Goal: Task Accomplishment & Management: Complete application form

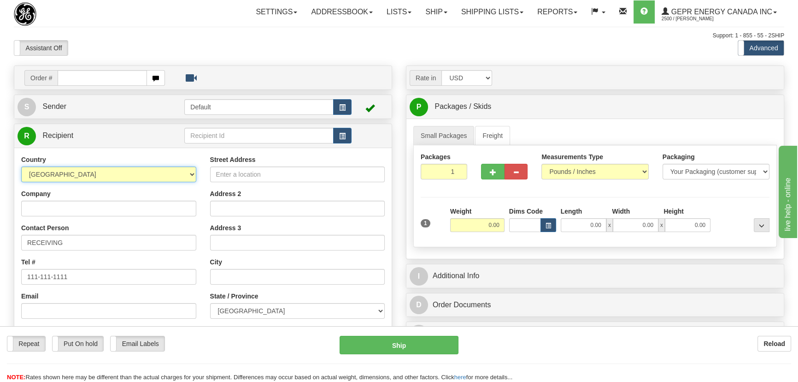
click at [159, 181] on select "AFGHANISTAN ALAND ISLANDS ALBANIA ALGERIA AMERICAN SAMOA ANDORRA ANGOLA ANGUILL…" at bounding box center [108, 174] width 175 height 16
select select "US"
click at [21, 166] on select "AFGHANISTAN ALAND ISLANDS ALBANIA ALGERIA AMERICAN SAMOA ANDORRA ANGOLA ANGUILL…" at bounding box center [108, 174] width 175 height 16
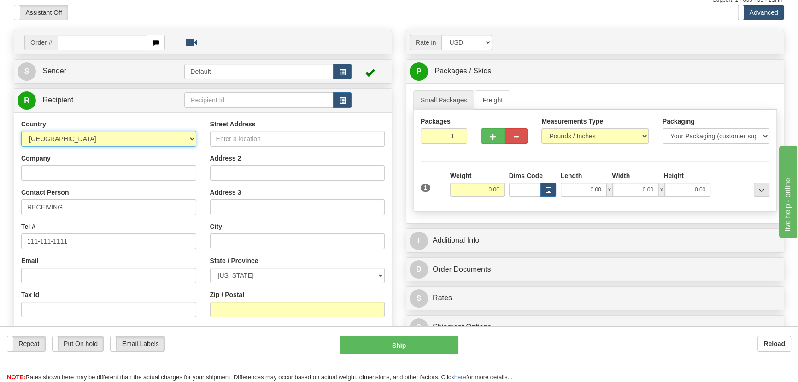
scroll to position [125, 0]
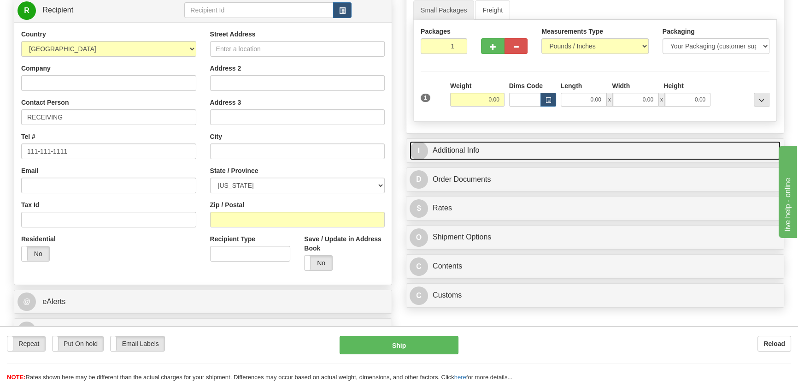
click at [650, 143] on link "I Additional Info" at bounding box center [595, 150] width 371 height 19
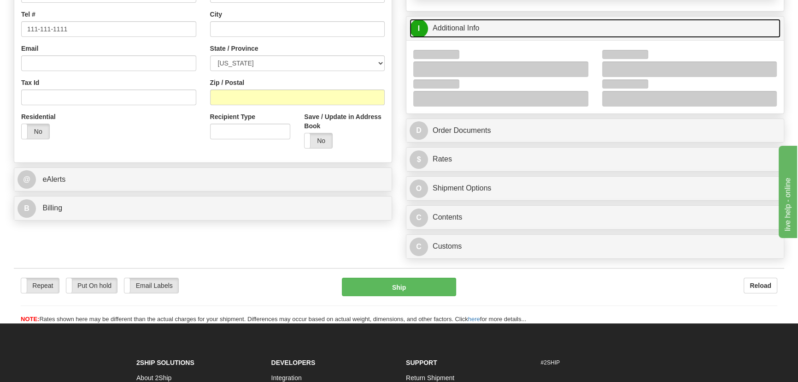
scroll to position [251, 0]
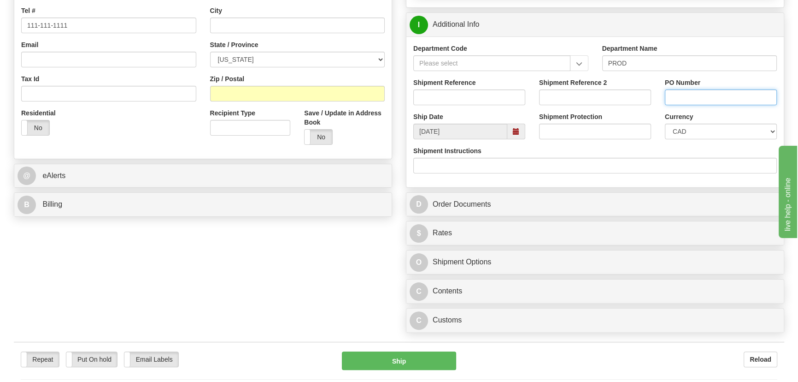
click at [693, 97] on input "PO Number" at bounding box center [721, 97] width 112 height 16
paste input "4098659OLS99529762"
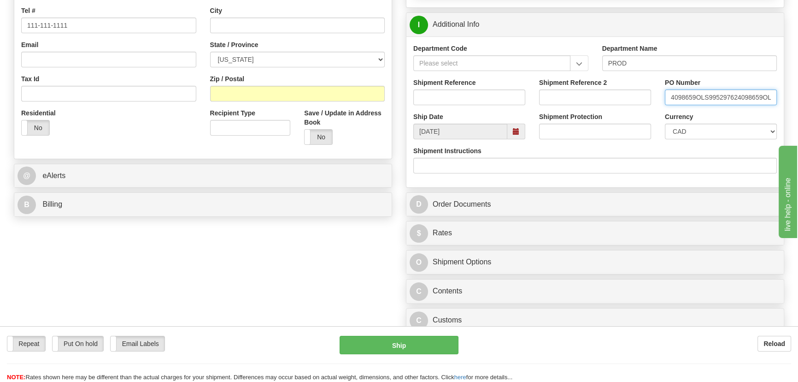
scroll to position [0, 33]
type input "4098659OLS995297624098659OLS99529762"
click at [454, 100] on input "Shipment Reference" at bounding box center [469, 97] width 112 height 16
type input "5399006235"
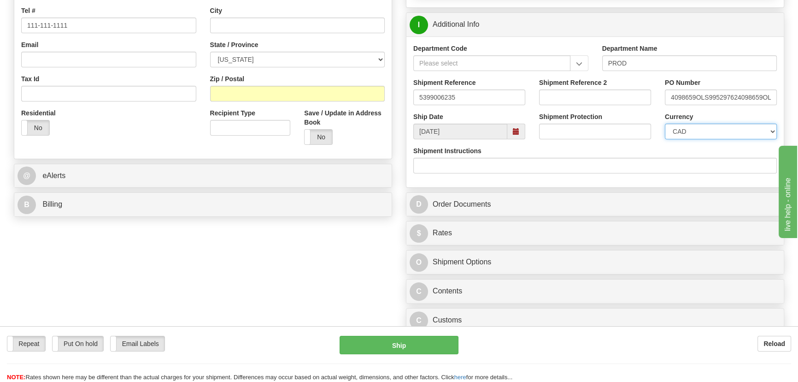
click at [707, 130] on select "CAD USD EUR ZAR RON ANG ARN AUD AUS AWG BBD BFR BGN BHD BMD BND BRC BRL CHP CKZ…" at bounding box center [721, 132] width 112 height 16
select select "1"
click at [665, 124] on select "CAD USD EUR ZAR RON ANG ARN AUD AUS AWG BBD BFR BGN BHD BMD BND BRC BRL CHP CKZ…" at bounding box center [721, 132] width 112 height 16
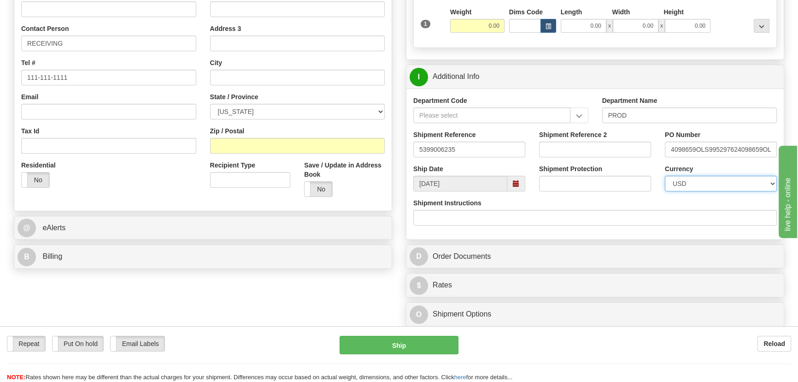
scroll to position [125, 0]
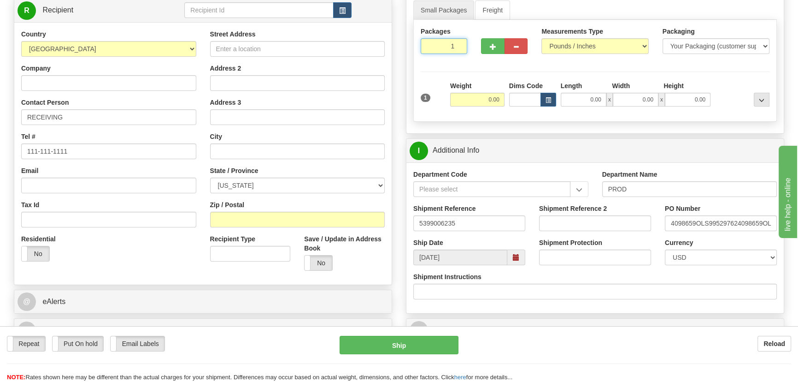
drag, startPoint x: 442, startPoint y: 55, endPoint x: 462, endPoint y: 60, distance: 20.3
click at [462, 60] on div "Packages 1 1" at bounding box center [444, 44] width 60 height 34
type input "5"
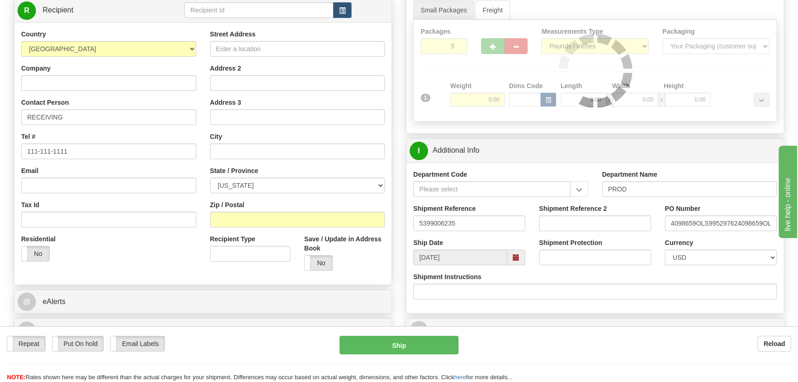
drag, startPoint x: 491, startPoint y: 84, endPoint x: 484, endPoint y: 94, distance: 11.3
click at [491, 85] on div "Packages 5 1 Measurements Type" at bounding box center [595, 71] width 364 height 102
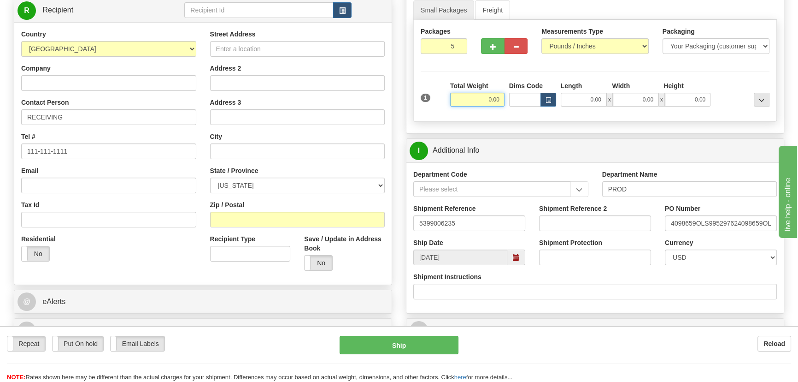
click at [479, 99] on input "0.00" at bounding box center [477, 100] width 54 height 14
type input "50.00"
click at [137, 83] on input "Company" at bounding box center [108, 83] width 175 height 16
paste input "GREIF BROS CORP. (VA FIBRE)"
type input "GREIF BROS CORP. (VA FIBRE)"
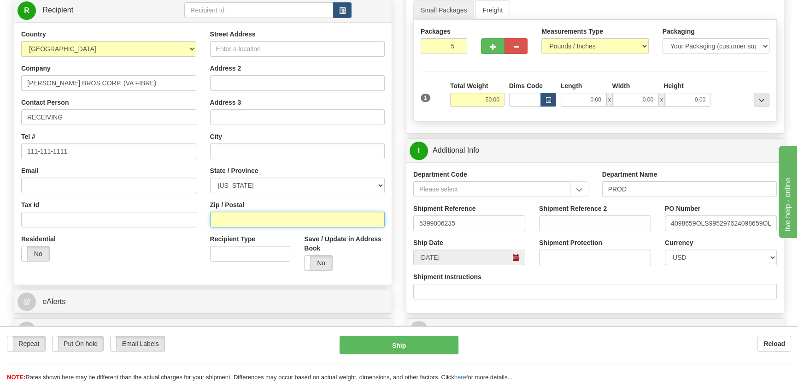
click at [255, 222] on input "Zip / Postal" at bounding box center [297, 220] width 175 height 16
paste input "24553"
type input "24553"
click at [138, 237] on div "Residential Yes No" at bounding box center [108, 251] width 189 height 34
type input "GLADSTONE"
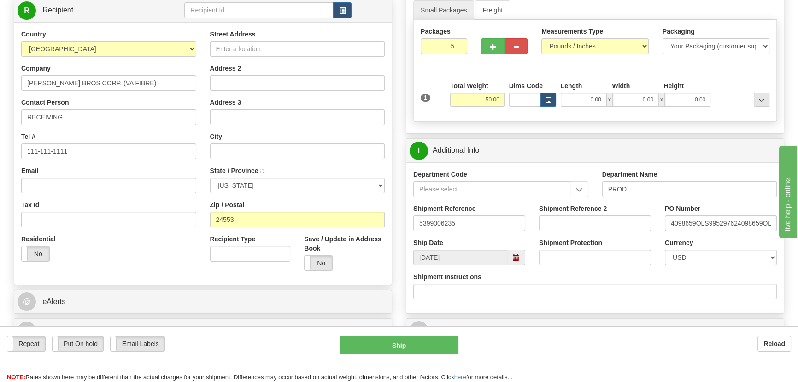
select select "VA"
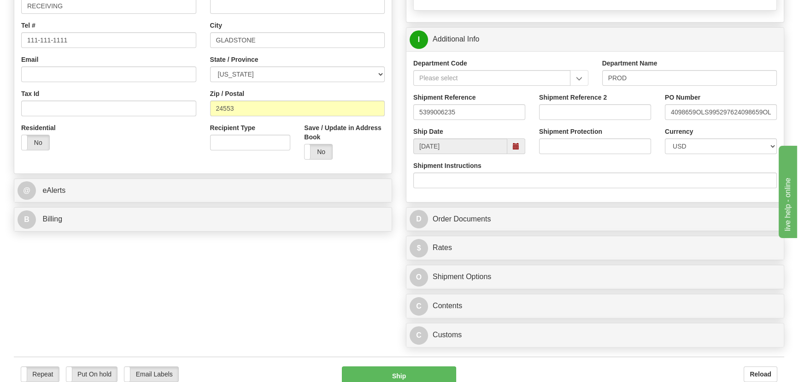
scroll to position [335, 0]
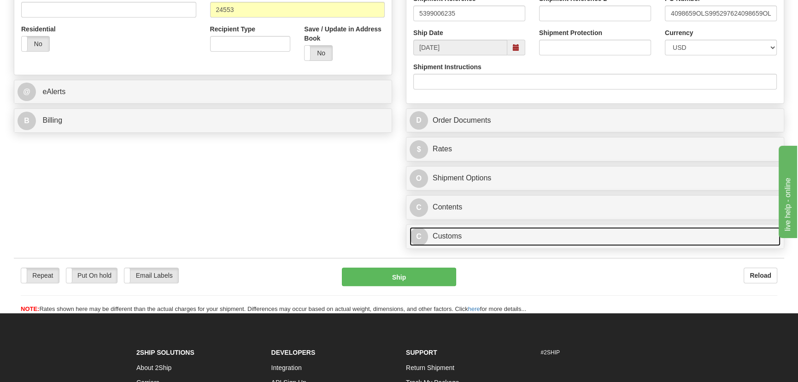
click at [510, 241] on link "C Customs" at bounding box center [595, 236] width 371 height 19
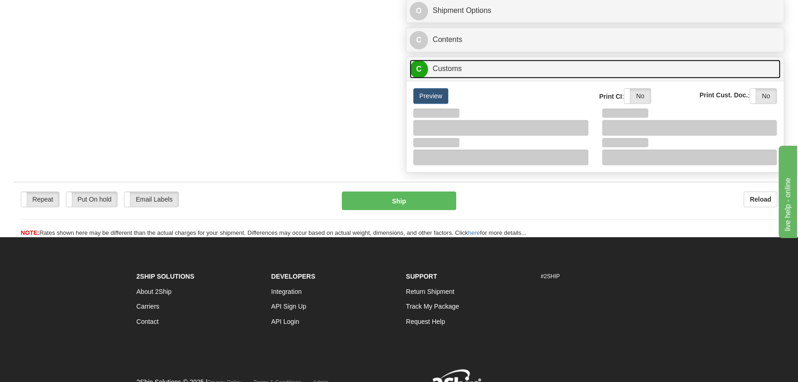
scroll to position [502, 0]
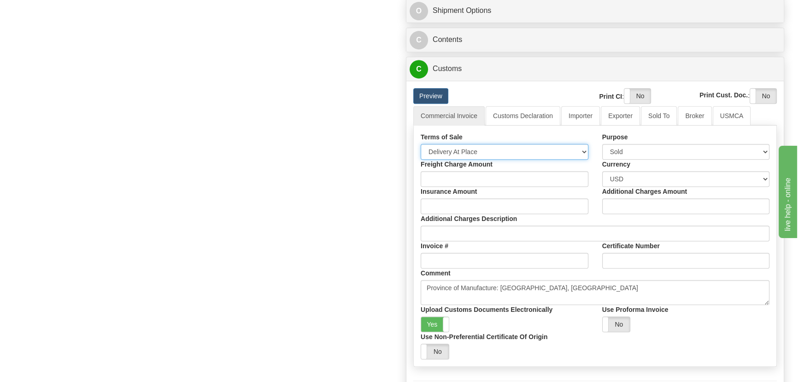
click at [470, 153] on select "Free Carrier Free On Board Ex Works Delivered Duty Unpaid Delivered Duty Paid C…" at bounding box center [505, 152] width 168 height 16
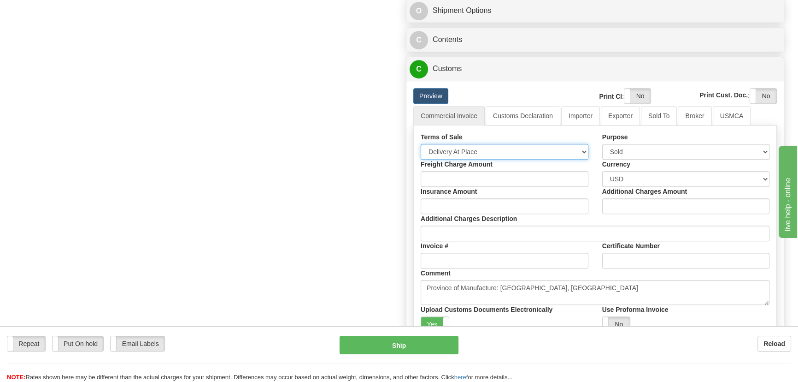
select select "7"
click at [421, 144] on select "Free Carrier Free On Board Ex Works Delivered Duty Unpaid Delivered Duty Paid C…" at bounding box center [505, 152] width 168 height 16
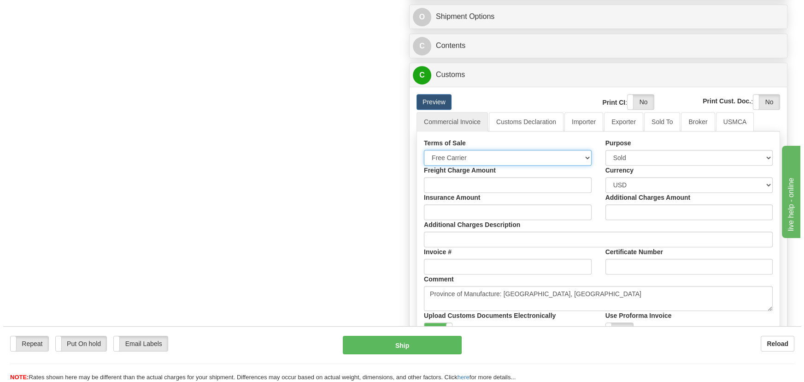
scroll to position [377, 0]
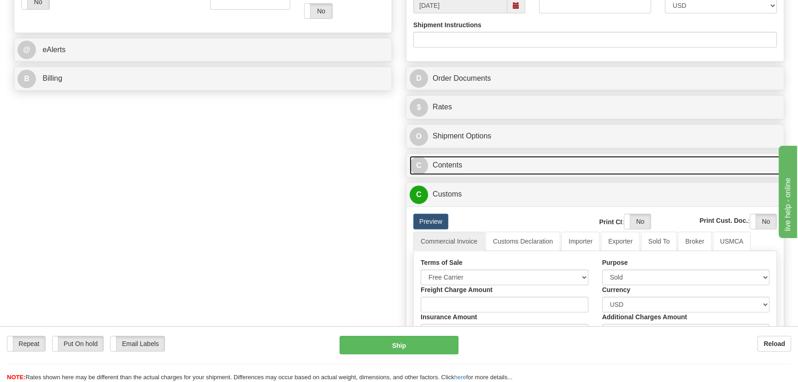
click at [672, 162] on link "C Contents" at bounding box center [595, 165] width 371 height 19
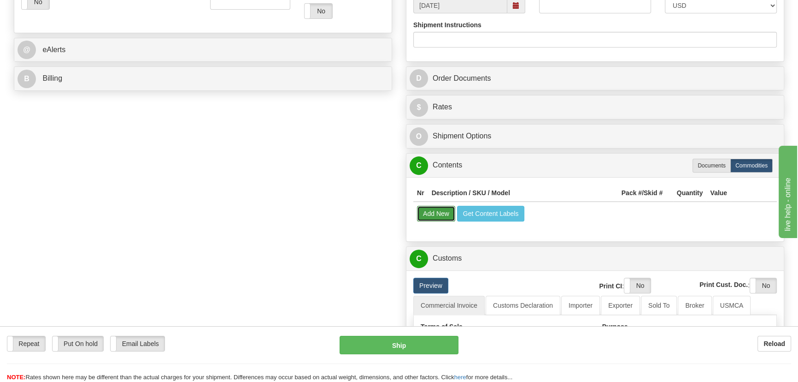
click at [431, 210] on button "Add New" at bounding box center [436, 214] width 38 height 16
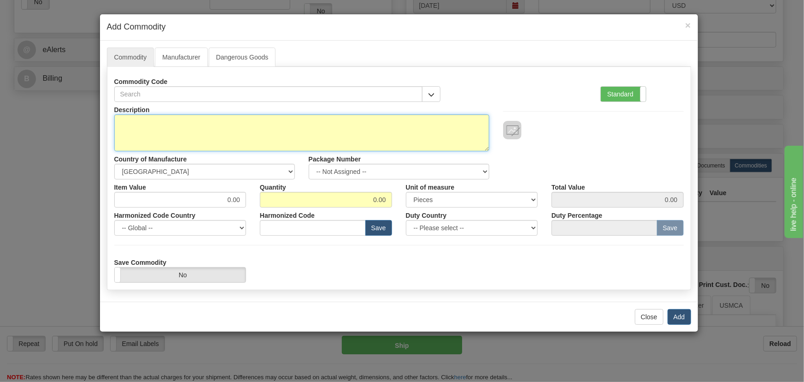
click at [307, 128] on textarea "Description" at bounding box center [301, 132] width 375 height 37
paste textarea "859BP0NNNNHNNCNNMBBFE1ECNBN"
type textarea "859BP0NNNNHNNCNNMBBFE1ECNBN"
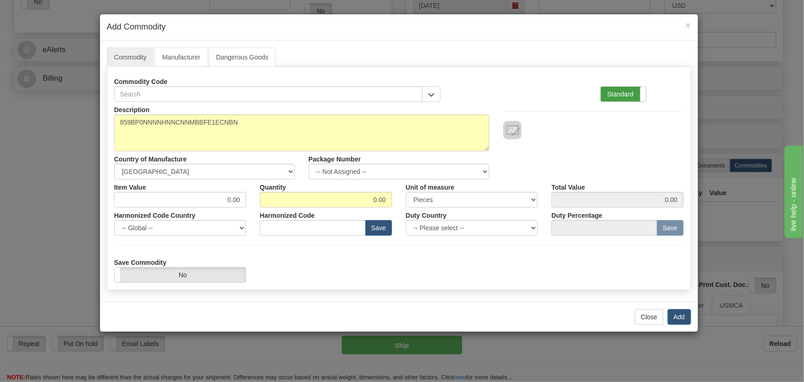
click at [614, 92] on label "Standard" at bounding box center [623, 94] width 45 height 15
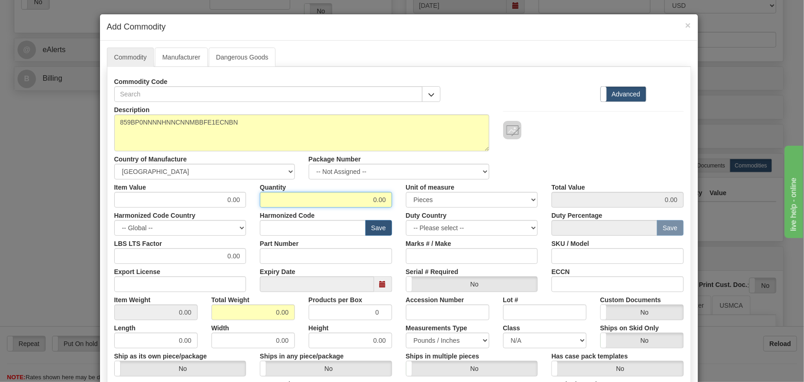
drag, startPoint x: 364, startPoint y: 197, endPoint x: 419, endPoint y: 210, distance: 56.9
click at [419, 208] on div "Description 859BP0NNNNHNNCNNMBBFE1ECNBN Country of Manufacture -- Unknown -- AF…" at bounding box center [399, 305] width 570 height 406
type input "4"
drag, startPoint x: 263, startPoint y: 314, endPoint x: 327, endPoint y: 327, distance: 65.3
click at [316, 323] on div "Description 859BP0NNNNHNNCNNMBBFE1ECNBN Country of Manufacture -- Unknown -- AF…" at bounding box center [399, 305] width 570 height 406
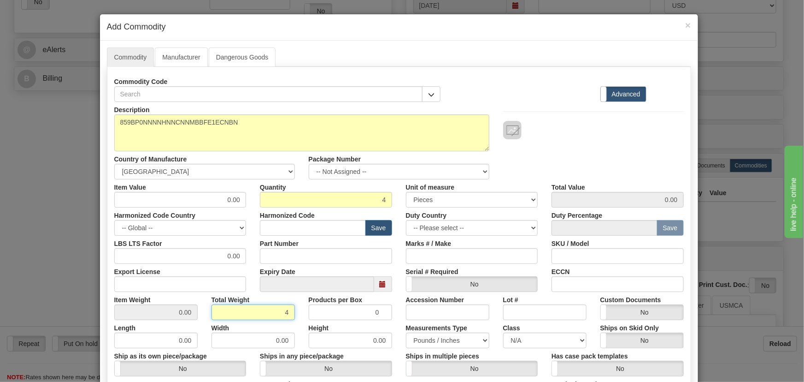
type input "4"
type input "1.0000"
paste input "3.961,57"
drag, startPoint x: 217, startPoint y: 197, endPoint x: 258, endPoint y: 207, distance: 42.4
click at [258, 207] on div "Description 859BP0NNNNHNNCNNMBBFE1ECNBN Country of Manufacture -- Unknown -- AF…" at bounding box center [399, 305] width 570 height 406
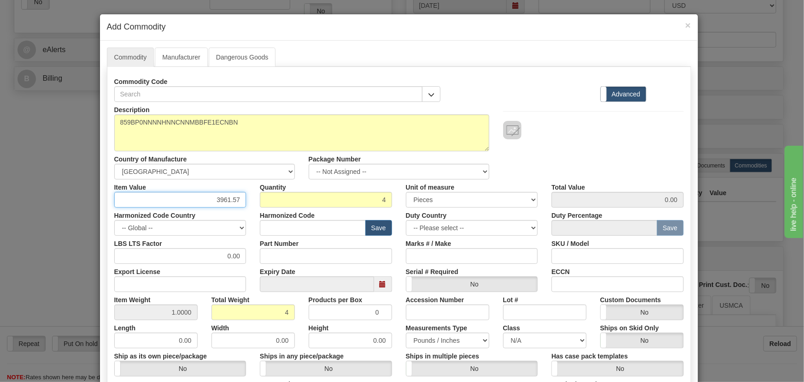
type input "3961.57"
type input "15846.28"
click at [640, 184] on div "Total Value 15846.28" at bounding box center [618, 193] width 146 height 28
click at [332, 226] on input "text" at bounding box center [313, 228] width 106 height 16
paste input "8537.10.9160"
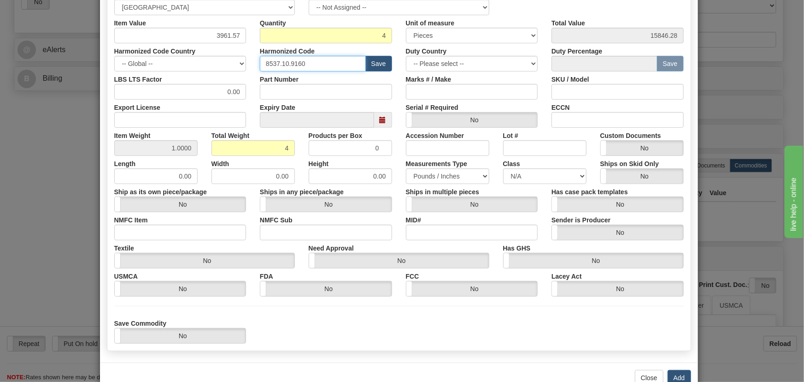
scroll to position [188, 0]
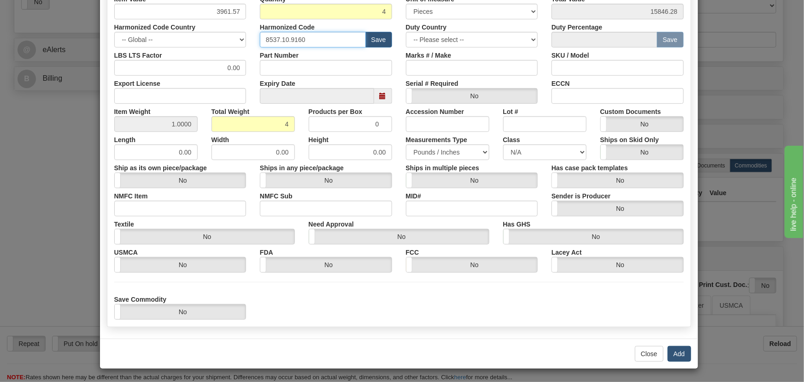
type input "8537.10.9160"
click at [675, 353] on button "Add" at bounding box center [680, 354] width 24 height 16
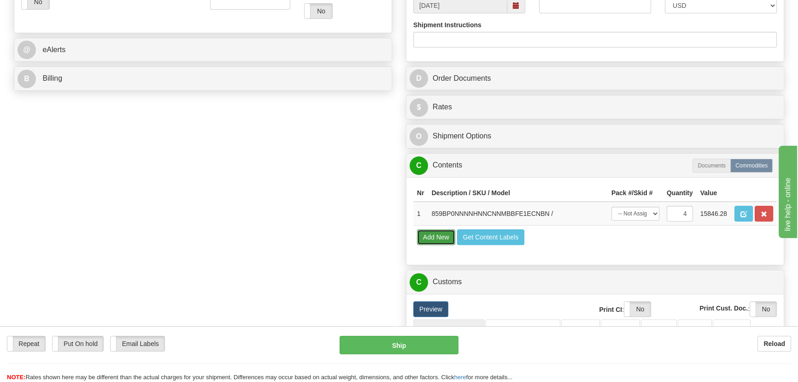
click at [434, 231] on button "Add New" at bounding box center [436, 237] width 38 height 16
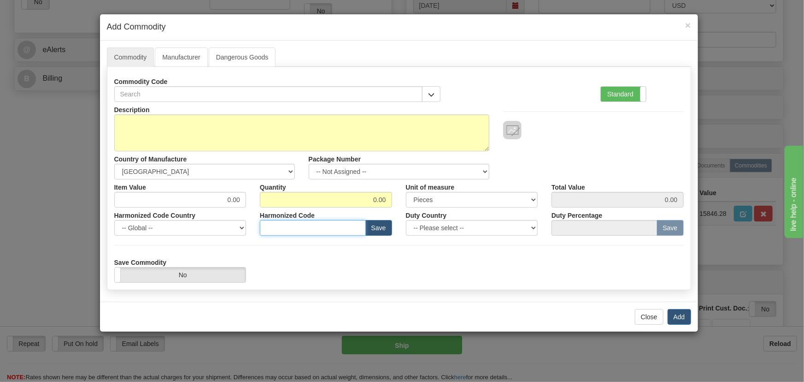
click at [343, 221] on input "text" at bounding box center [313, 228] width 106 height 16
paste input "8537.10.9160"
type input "8537.10.9160"
click at [629, 89] on label "Standard" at bounding box center [623, 94] width 45 height 15
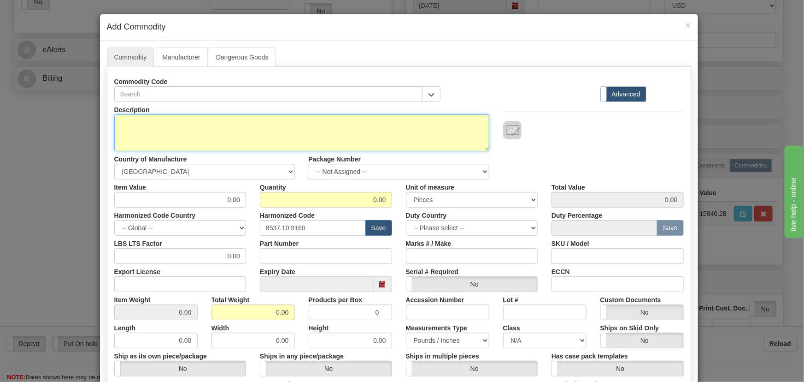
click at [350, 133] on textarea "Description" at bounding box center [301, 132] width 375 height 37
paste textarea "859BP0NNNNHNNCNNMBBFE1ECNBN"
type textarea "859BP0NNNNHNNCNNMBBFE1ECNBN"
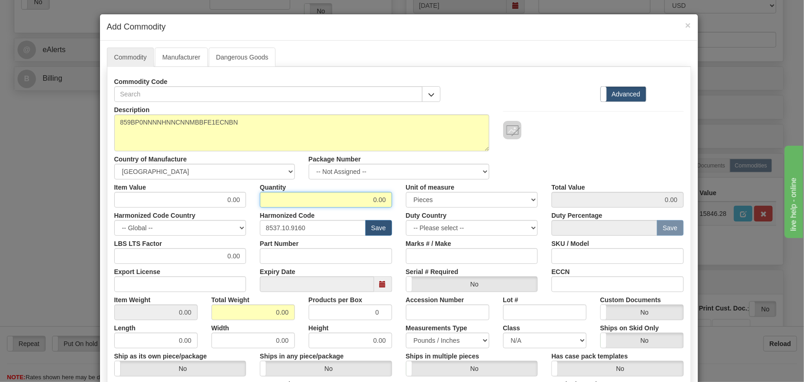
drag, startPoint x: 384, startPoint y: 204, endPoint x: 404, endPoint y: 208, distance: 20.2
click at [406, 207] on div "Description 859BP0NNNNHNNCNNMBBFE1ECNBN Country of Manufacture -- Unknown -- AF…" at bounding box center [399, 305] width 570 height 406
type input "1"
drag, startPoint x: 271, startPoint y: 312, endPoint x: 297, endPoint y: 319, distance: 27.2
click at [297, 319] on div "Description 859BP0NNNNHNNCNNMBBFE1ECNBN Country of Manufacture -- Unknown -- AF…" at bounding box center [399, 305] width 570 height 406
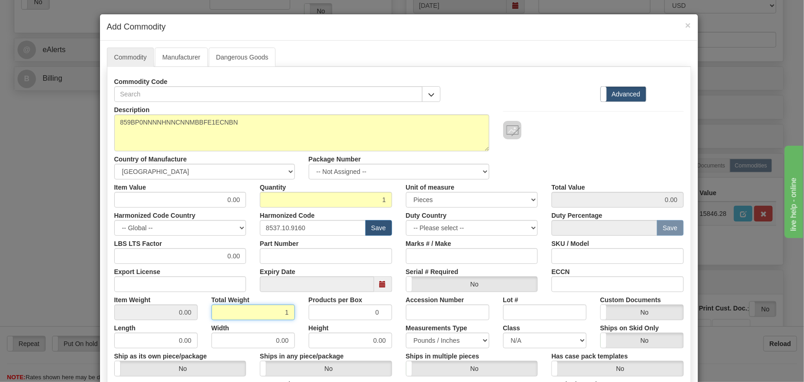
type input "1"
type input "1.0000"
click at [302, 326] on div "Height 0.00" at bounding box center [350, 334] width 97 height 28
drag, startPoint x: 219, startPoint y: 193, endPoint x: 248, endPoint y: 212, distance: 34.9
click at [249, 212] on div "Description 859BP0NNNNHNNCNNMBBFE1ECNBN Country of Manufacture -- Unknown -- AF…" at bounding box center [399, 305] width 570 height 406
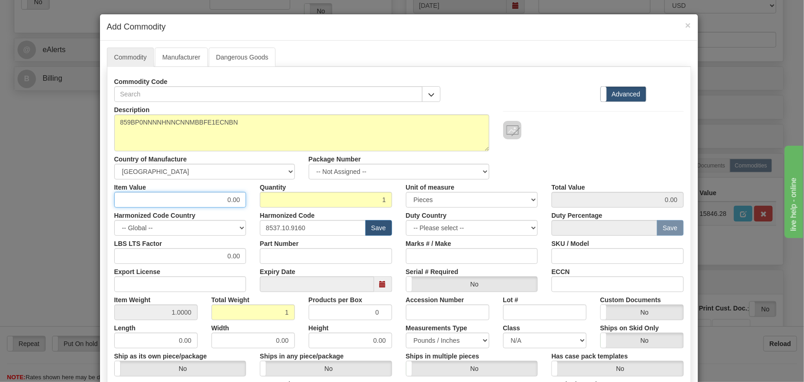
paste input "3.961,57"
type input "3961.57"
click at [604, 136] on div at bounding box center [593, 130] width 181 height 18
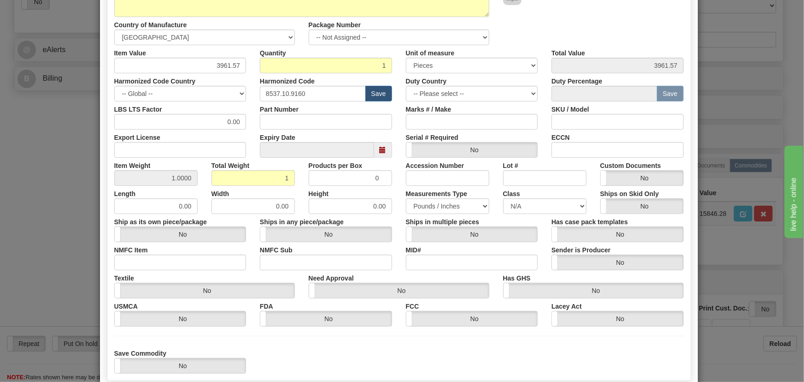
scroll to position [167, 0]
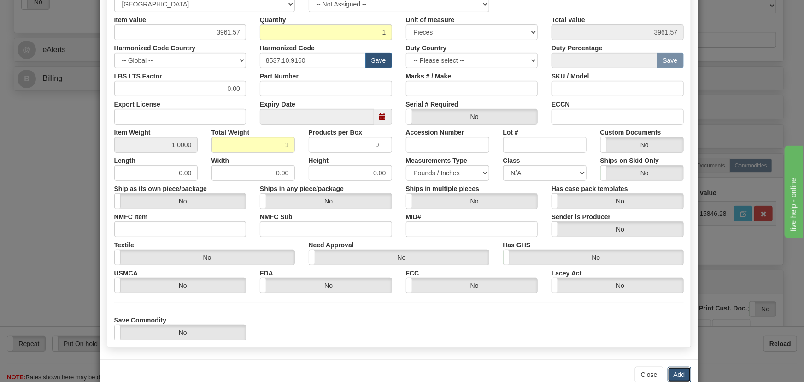
click at [681, 375] on button "Add" at bounding box center [680, 374] width 24 height 16
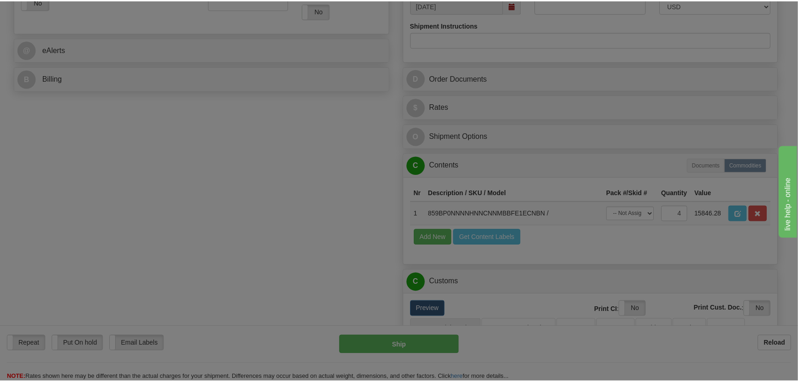
scroll to position [0, 0]
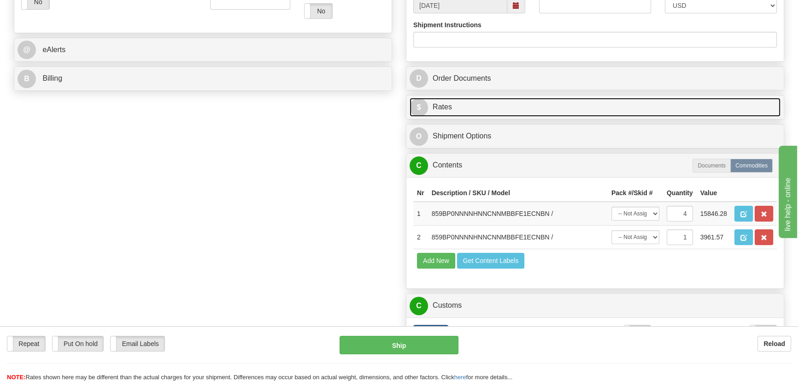
click at [690, 101] on link "$ Rates" at bounding box center [595, 107] width 371 height 19
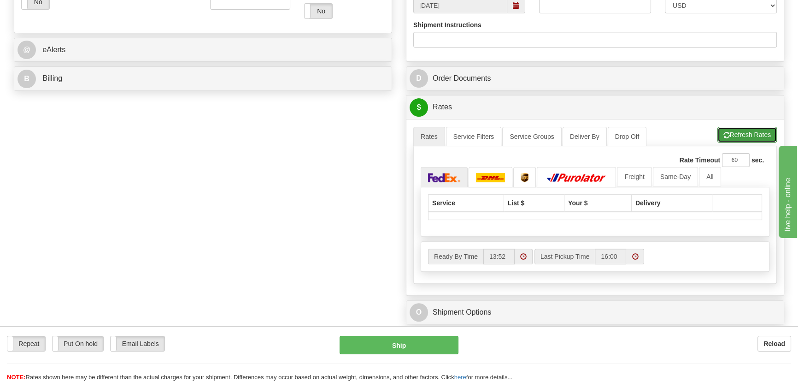
click at [733, 133] on button "Refresh Rates" at bounding box center [747, 135] width 59 height 16
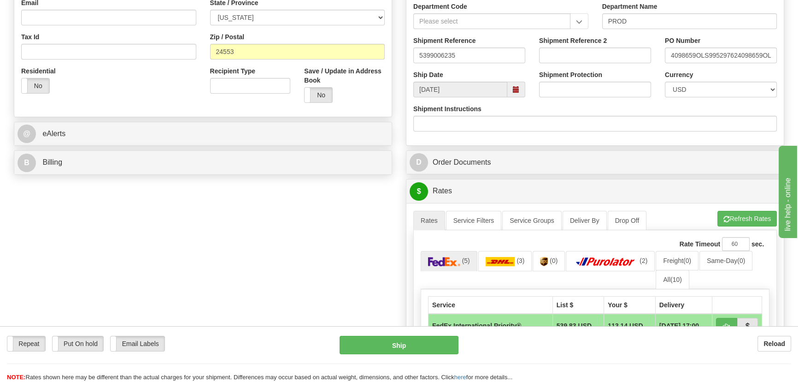
scroll to position [419, 0]
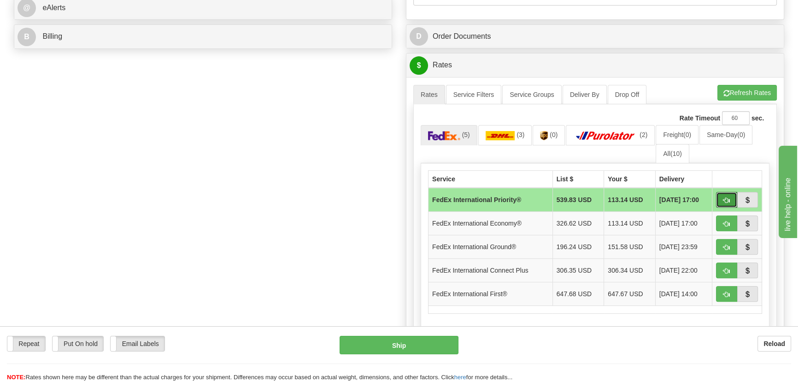
click at [726, 199] on span "button" at bounding box center [727, 200] width 6 height 6
type input "01"
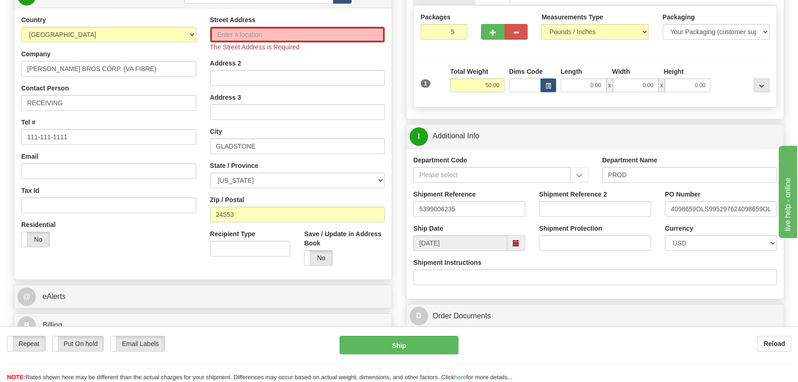
scroll to position [135, 0]
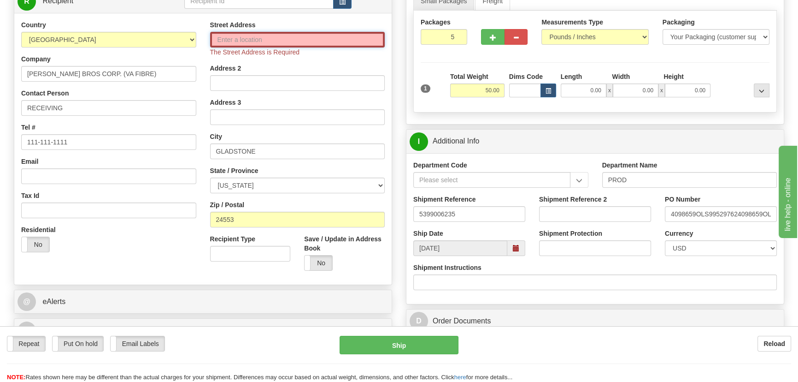
click at [246, 43] on input "Street Address" at bounding box center [297, 40] width 175 height 16
paste input "861 FIBER PLANT RD"
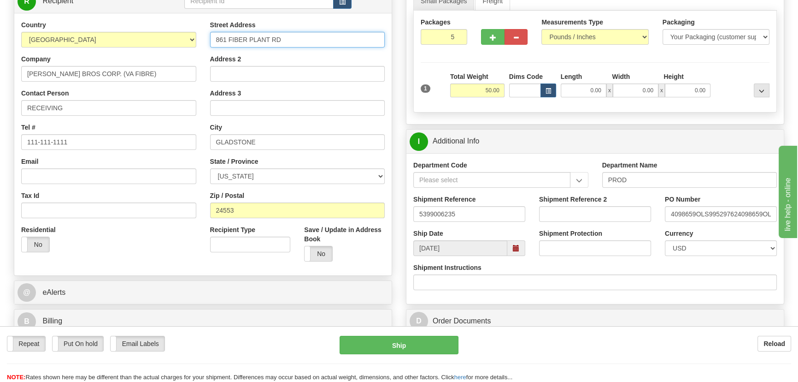
type input "861 FIBER PLANT RD"
click at [725, 97] on div "1 Total Weight 50.00 Dims Code x" at bounding box center [594, 88] width 353 height 33
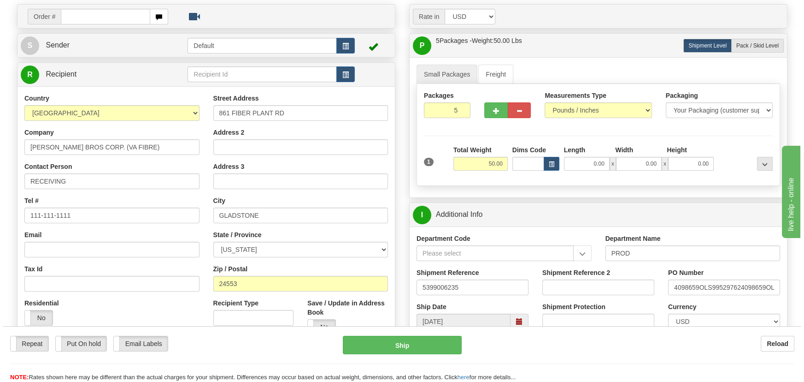
scroll to position [51, 0]
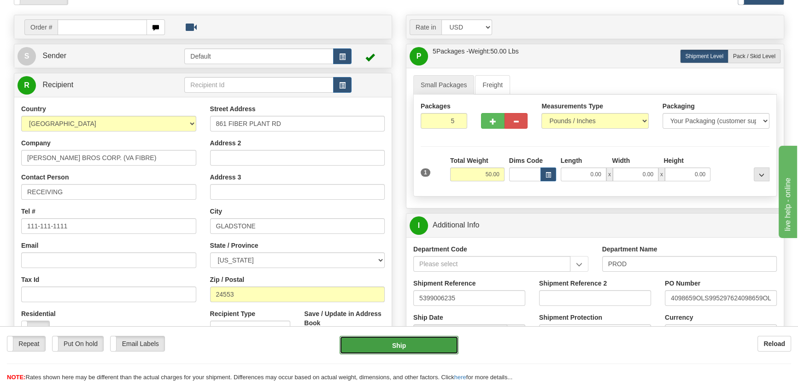
click at [405, 349] on button "Ship" at bounding box center [399, 345] width 119 height 18
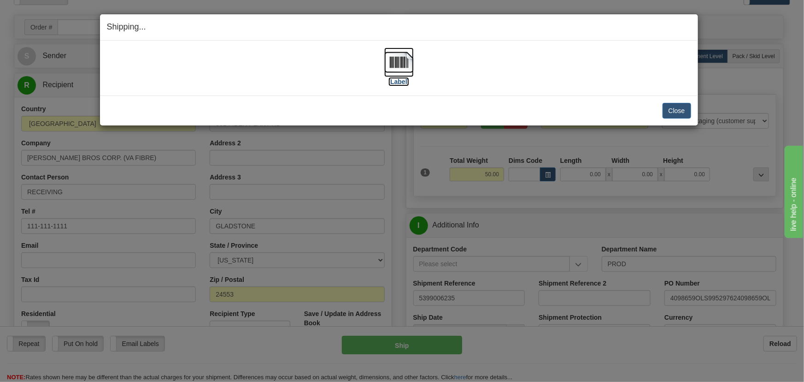
click at [403, 62] on img at bounding box center [398, 61] width 29 height 29
click at [685, 108] on button "Close" at bounding box center [677, 111] width 29 height 16
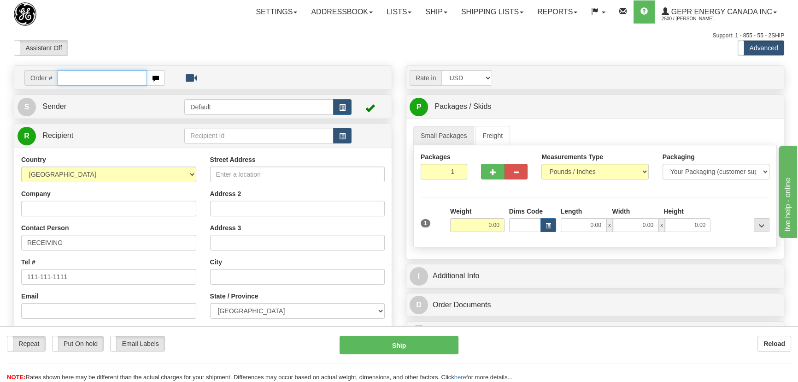
click at [115, 78] on input "text" at bounding box center [102, 78] width 89 height 16
paste input "86703691"
type input "86703691"
click at [168, 47] on body "Training Course Close Toggle navigation Settings Shipping Preferences New Recip…" at bounding box center [399, 191] width 798 height 382
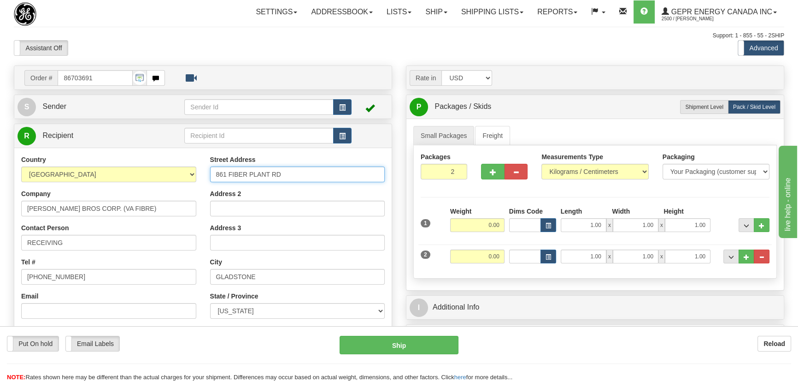
drag, startPoint x: 290, startPoint y: 171, endPoint x: 187, endPoint y: 161, distance: 103.7
click at [187, 161] on div "Country AFGHANISTAN ALAND ISLANDS ALBANIA ALGERIA AMERICAN SAMOA ANDORRA ANGOLA…" at bounding box center [202, 279] width 377 height 248
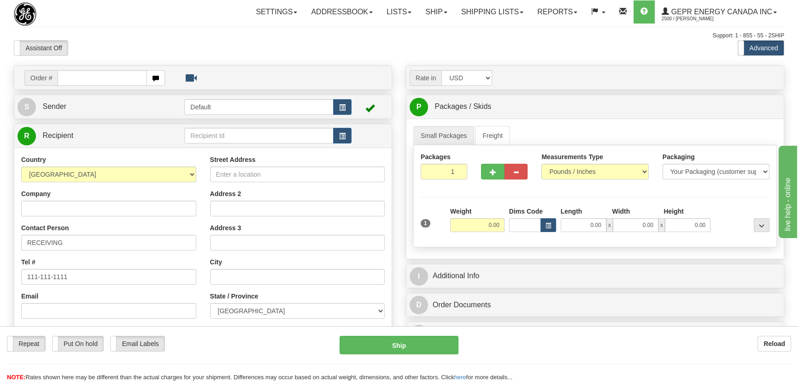
click at [550, 43] on div "Assistant On Assistant Off Do a return Do a return Previous Next Standard Advan…" at bounding box center [399, 48] width 784 height 16
click at [106, 78] on input "text" at bounding box center [102, 78] width 89 height 16
paste input "0086703687"
click at [72, 77] on input "0086703687" at bounding box center [102, 78] width 89 height 16
type input "86703687"
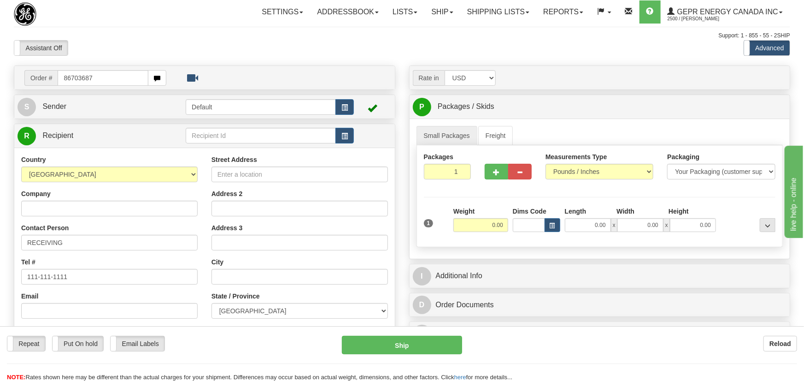
click at [171, 54] on body "Training Course Close Toggle navigation Settings Shipping Preferences New Recip…" at bounding box center [402, 191] width 804 height 382
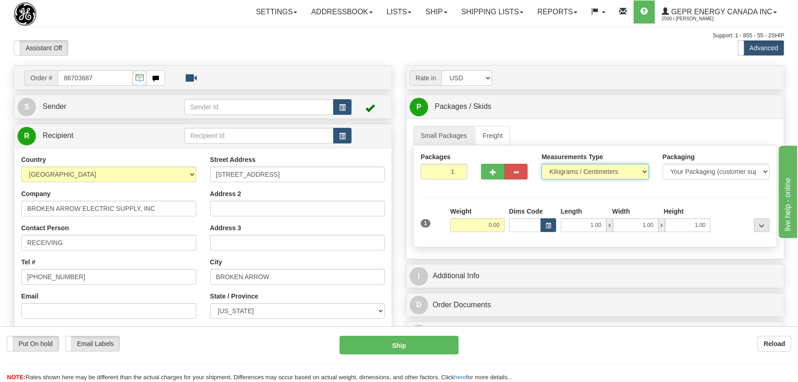
click at [578, 176] on select "Pounds / Inches Kilograms / Centimeters" at bounding box center [595, 172] width 107 height 16
select select "0"
click at [542, 164] on select "Pounds / Inches Kilograms / Centimeters" at bounding box center [595, 172] width 107 height 16
drag, startPoint x: 441, startPoint y: 175, endPoint x: 475, endPoint y: 188, distance: 36.6
click at [475, 188] on div "Packages 1 1 Measurements Type" at bounding box center [595, 196] width 364 height 102
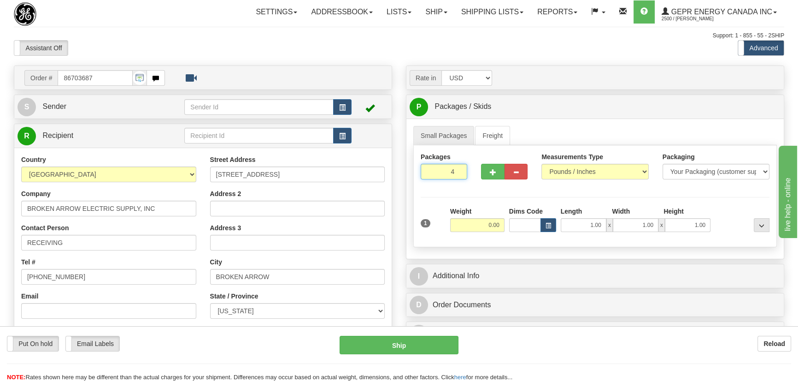
type input "4"
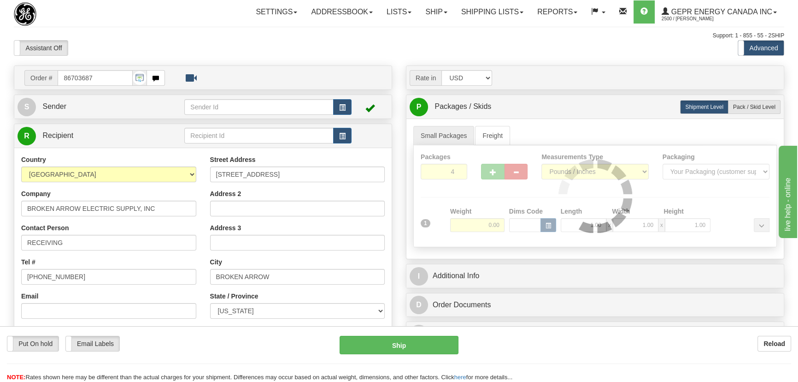
click at [483, 200] on div "Packages 4 1 Measurements Type" at bounding box center [595, 196] width 364 height 102
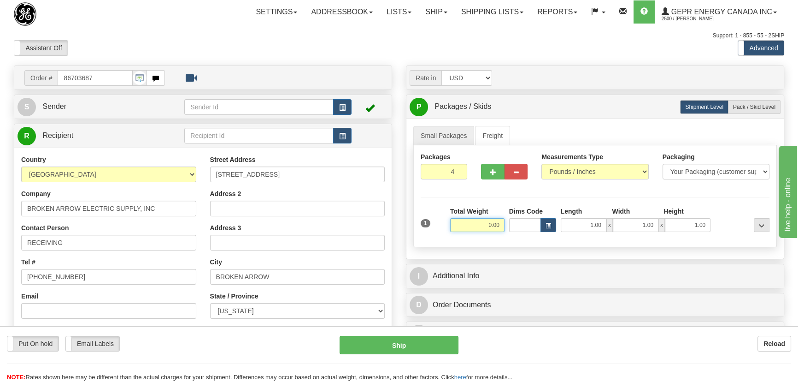
drag, startPoint x: 489, startPoint y: 227, endPoint x: 520, endPoint y: 235, distance: 32.4
click at [519, 234] on div "1 Total Weight 0.00 Dims Code x" at bounding box center [594, 222] width 353 height 33
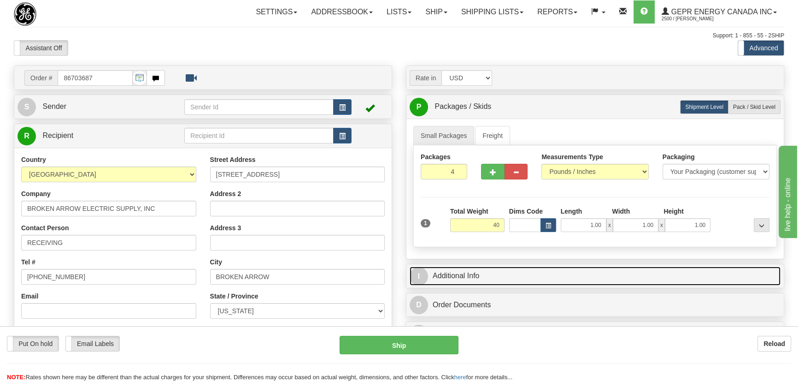
type input "40.00"
click at [595, 270] on link "I Additional Info" at bounding box center [595, 275] width 371 height 19
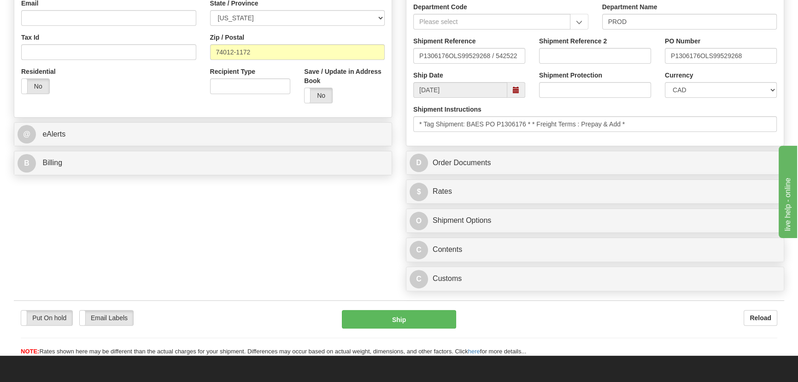
scroll to position [293, 0]
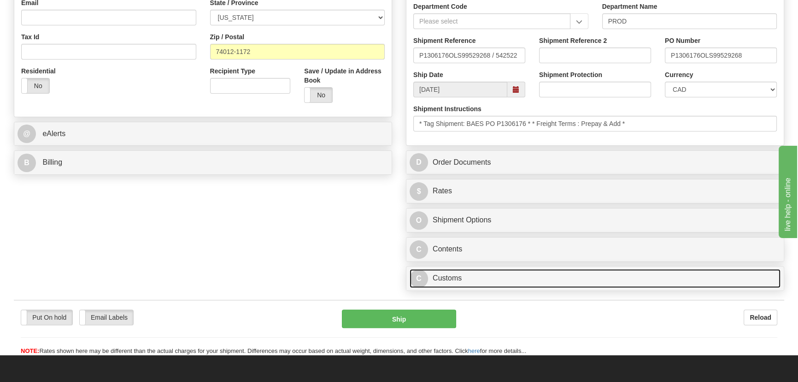
click at [531, 281] on link "C Customs" at bounding box center [595, 278] width 371 height 19
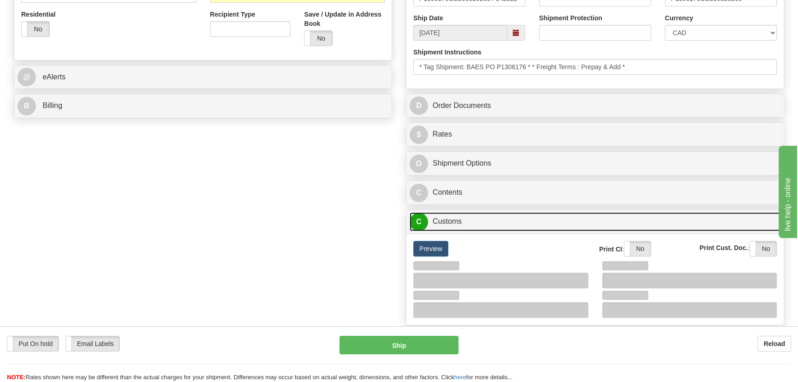
scroll to position [419, 0]
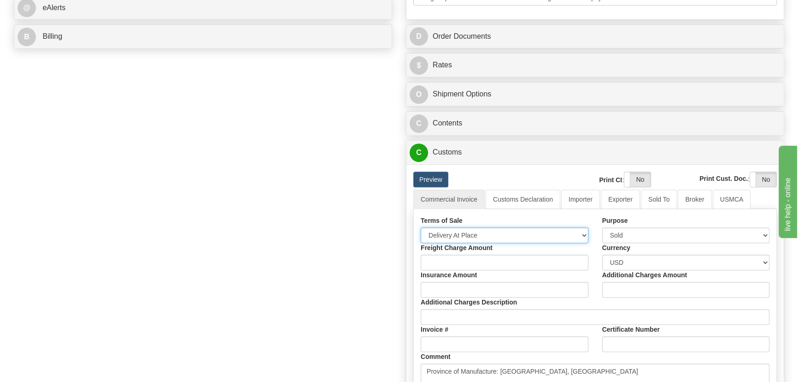
drag, startPoint x: 485, startPoint y: 227, endPoint x: 479, endPoint y: 240, distance: 13.6
click at [485, 227] on select "Free Carrier Free On Board Ex Works Delivered Duty Unpaid Delivered Duty Paid C…" at bounding box center [505, 235] width 168 height 16
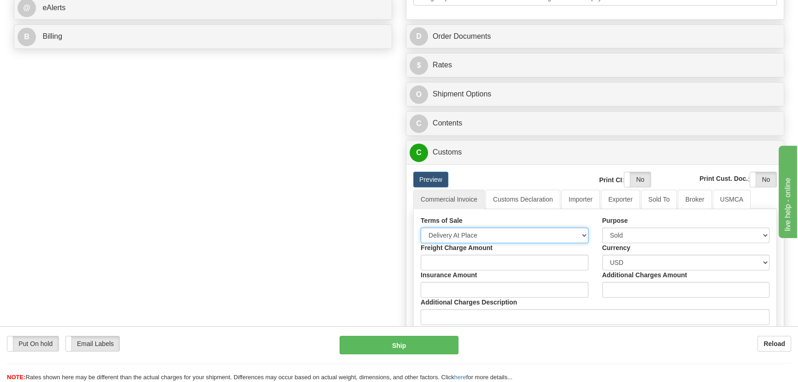
select select "7"
click at [421, 227] on select "Free Carrier Free On Board Ex Works Delivered Duty Unpaid Delivered Duty Paid C…" at bounding box center [505, 235] width 168 height 16
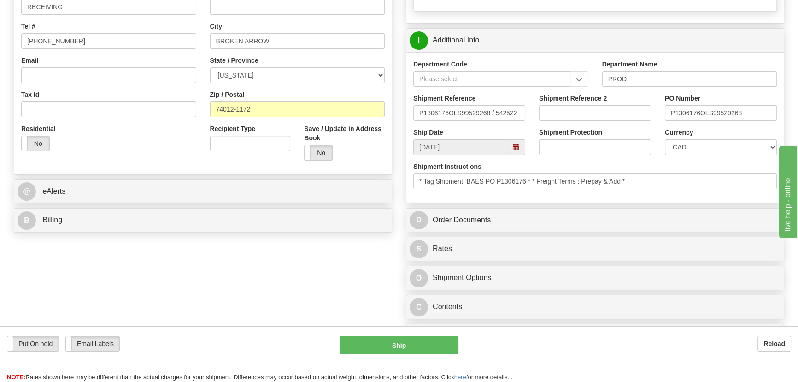
scroll to position [209, 0]
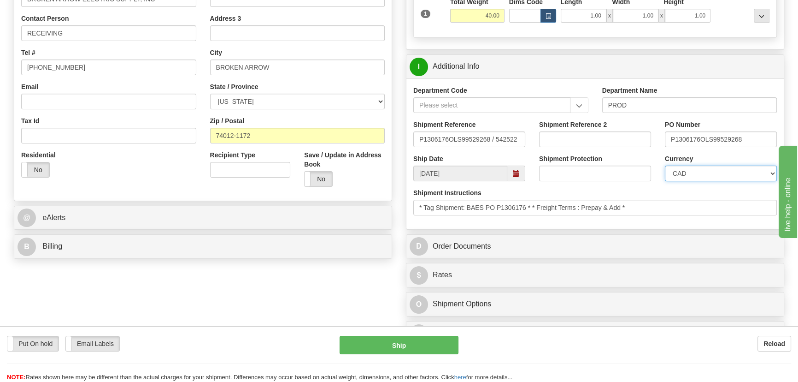
click at [709, 177] on select "CAD USD EUR ZAR [PERSON_NAME] ARN AUD AUS AWG BBD BFR BGN BHD BMD BND BRC BRL C…" at bounding box center [721, 173] width 112 height 16
select select "1"
click at [665, 165] on select "CAD USD EUR ZAR [PERSON_NAME] ARN AUD AUS AWG BBD BFR BGN BHD BMD BND BRC BRL C…" at bounding box center [721, 173] width 112 height 16
click at [577, 138] on input "Shipment Reference 2" at bounding box center [595, 139] width 112 height 16
drag, startPoint x: 594, startPoint y: 141, endPoint x: 536, endPoint y: 127, distance: 59.4
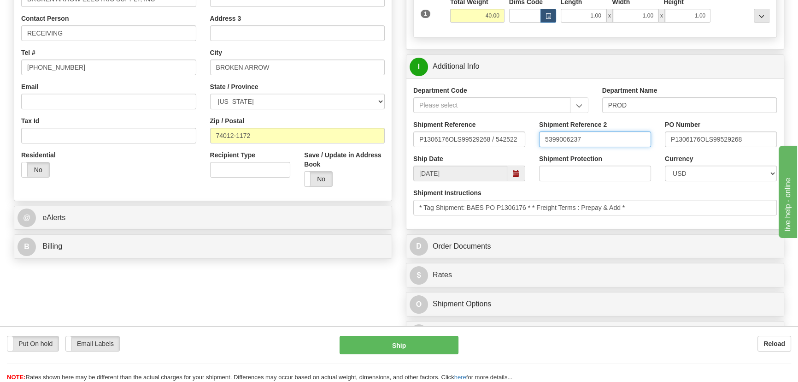
click at [536, 127] on div "Shipment Reference 2 5399006237" at bounding box center [595, 137] width 126 height 34
type input "5399006237"
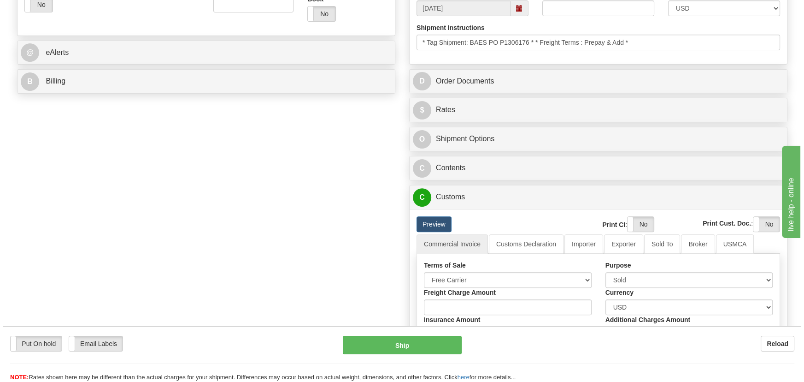
scroll to position [377, 0]
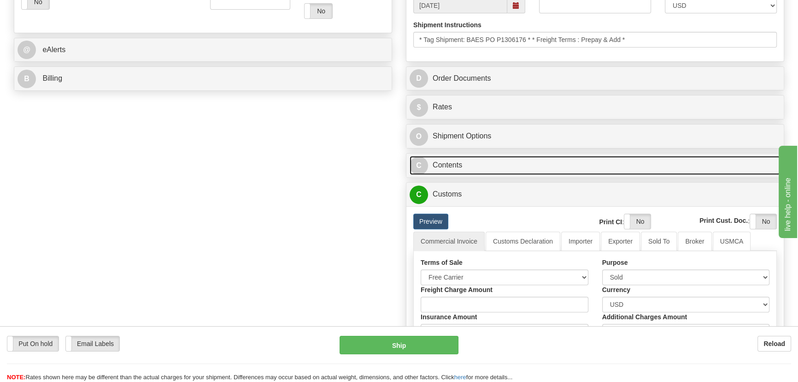
click at [618, 161] on link "C Contents" at bounding box center [595, 165] width 371 height 19
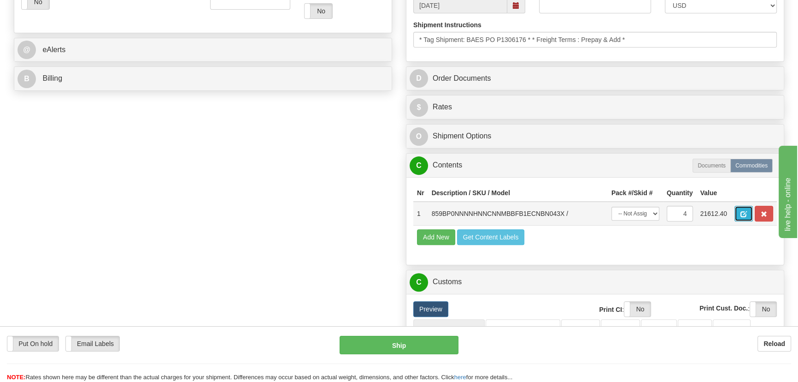
click at [746, 207] on button "button" at bounding box center [744, 214] width 18 height 16
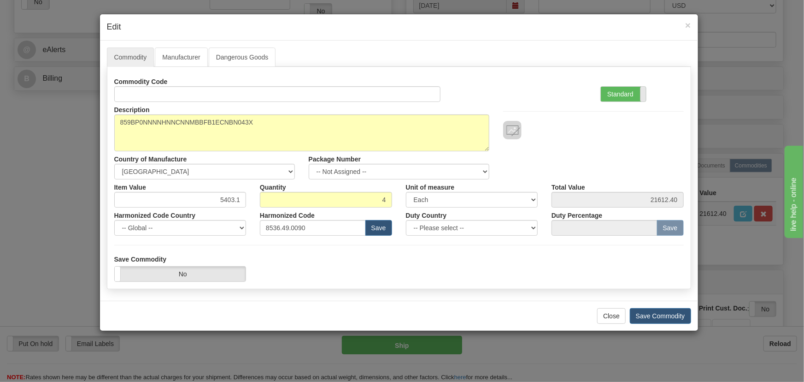
click at [645, 88] on span at bounding box center [646, 94] width 12 height 15
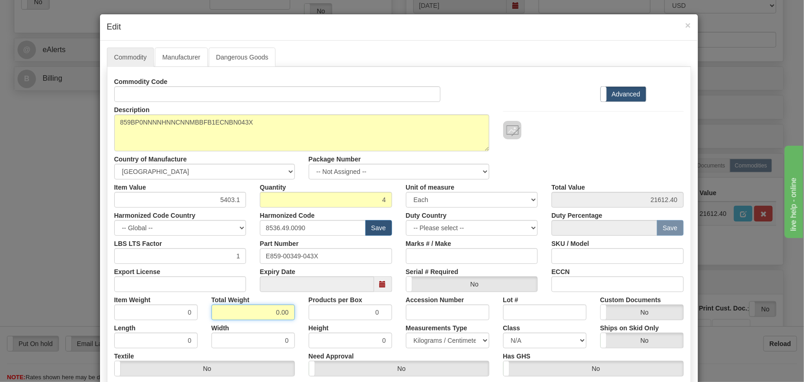
drag, startPoint x: 298, startPoint y: 320, endPoint x: 307, endPoint y: 327, distance: 11.6
click at [310, 322] on div "Commodity Code Standard Advanced Description 859BP0NNNNHNNCNNMBBFB1ECNBN043X Co…" at bounding box center [399, 239] width 570 height 330
type input "4"
type input "1.0000"
drag, startPoint x: 226, startPoint y: 202, endPoint x: 254, endPoint y: 212, distance: 29.1
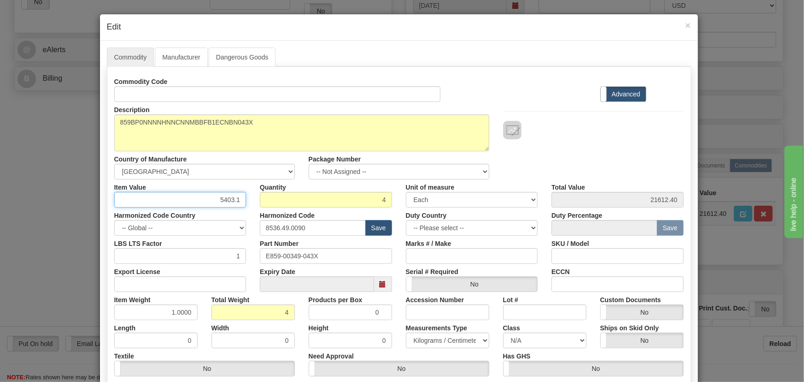
click at [256, 212] on div "Commodity Code Standard Advanced Description 859BP0NNNNHNNCNNMBBFB1ECNBN043X Co…" at bounding box center [399, 239] width 570 height 330
paste input "3.956,96"
type input "3956.96"
type input "15827.84"
click at [540, 92] on div "Commodity Code Standard Advanced" at bounding box center [398, 88] width 583 height 28
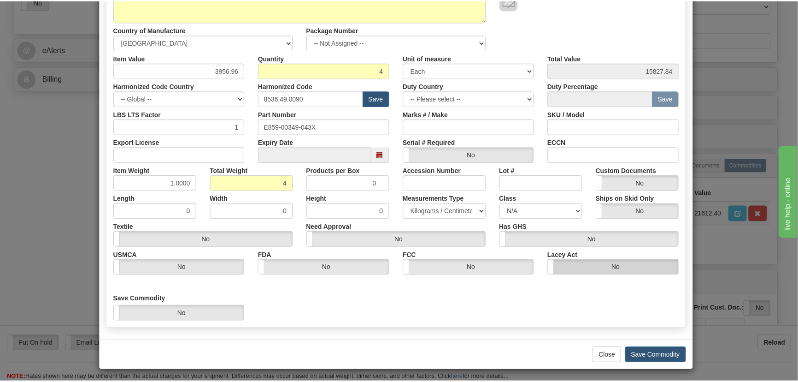
scroll to position [131, 0]
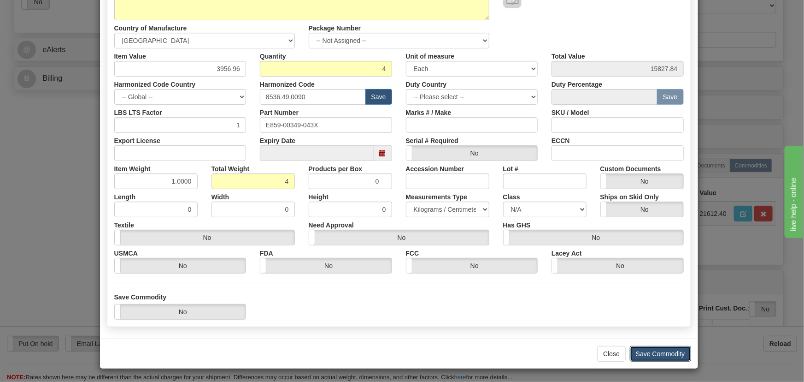
click at [663, 350] on button "Save Commodity" at bounding box center [660, 354] width 61 height 16
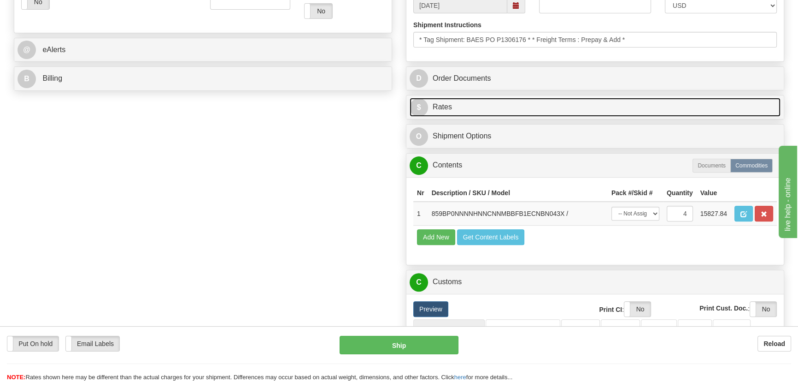
click at [686, 104] on link "$ Rates" at bounding box center [595, 107] width 371 height 19
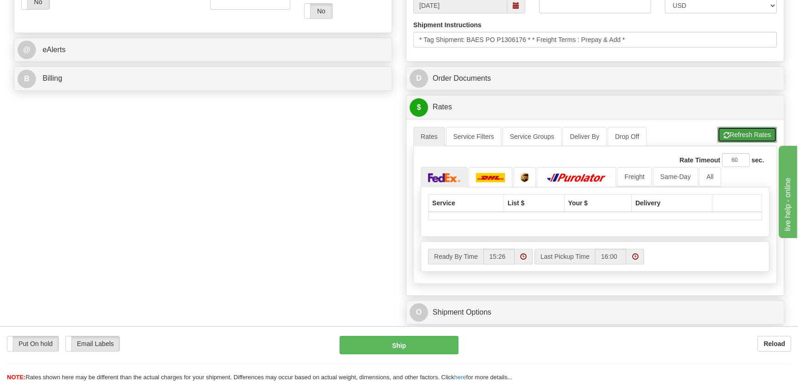
click at [750, 133] on button "Refresh Rates" at bounding box center [747, 135] width 59 height 16
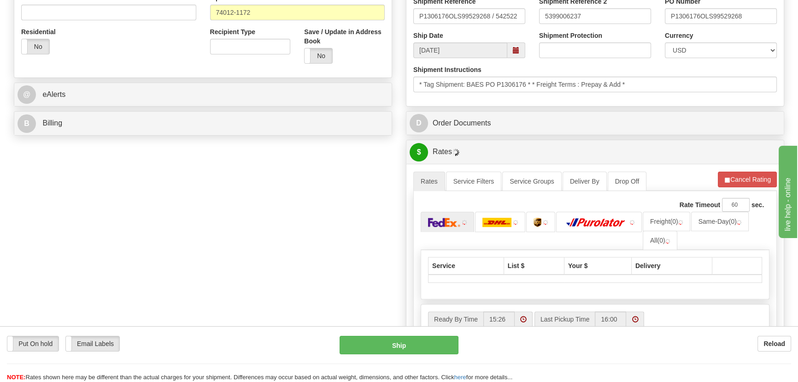
scroll to position [209, 0]
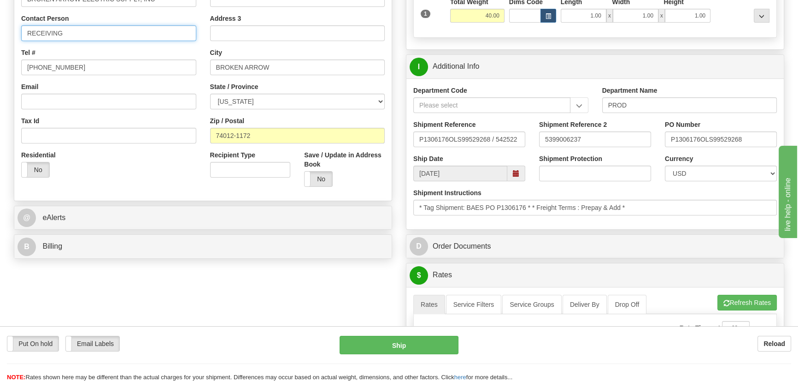
click at [162, 35] on input "RECEIVING" at bounding box center [108, 33] width 175 height 16
paste input "AES PO#P1306176"
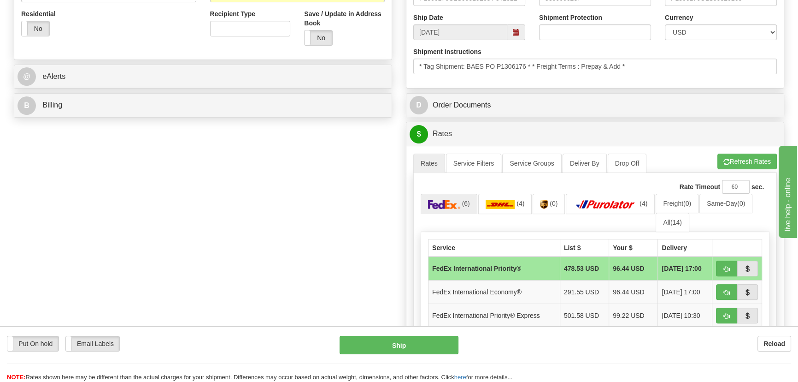
scroll to position [377, 0]
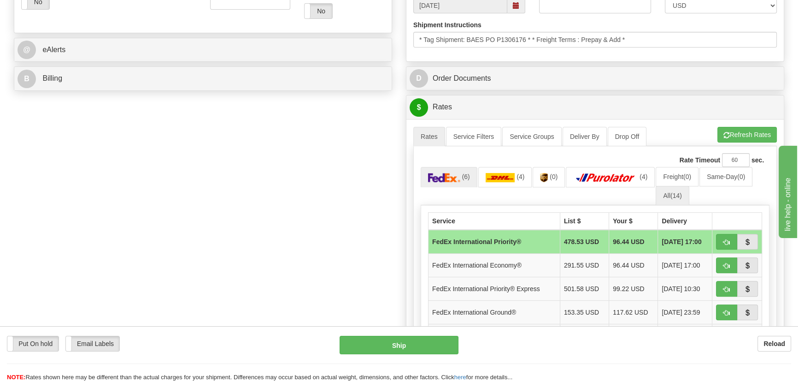
type input "RECEIVING/BAES PO#P1306176"
click at [682, 196] on span "(14)" at bounding box center [677, 195] width 12 height 7
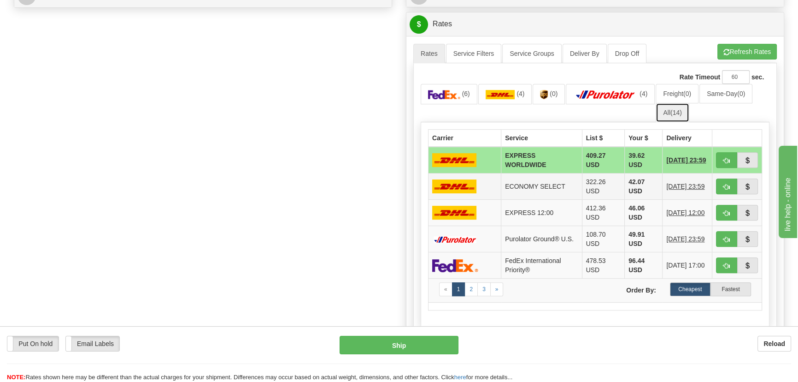
scroll to position [461, 0]
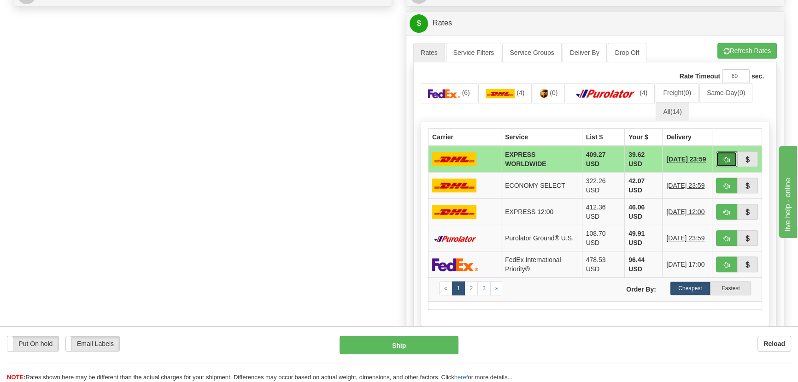
click at [730, 155] on button "button" at bounding box center [726, 159] width 21 height 16
type input "P"
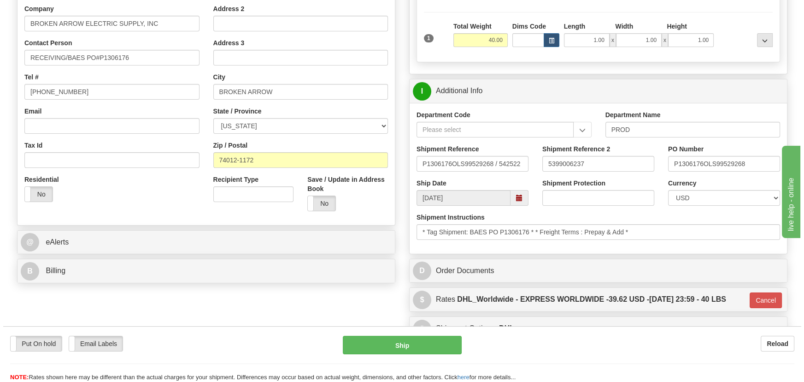
scroll to position [167, 0]
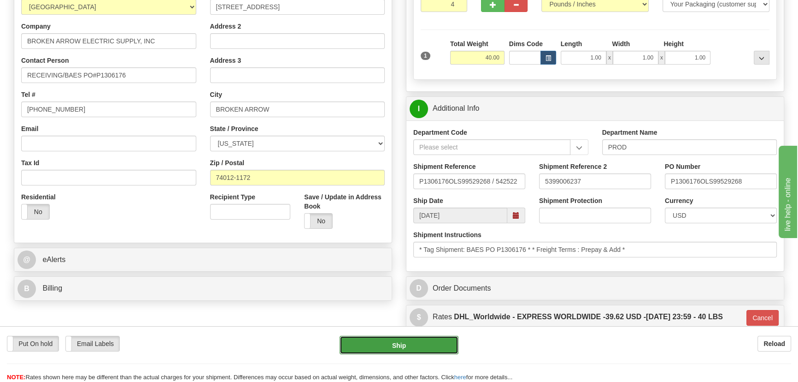
click at [412, 343] on button "Ship" at bounding box center [399, 345] width 119 height 18
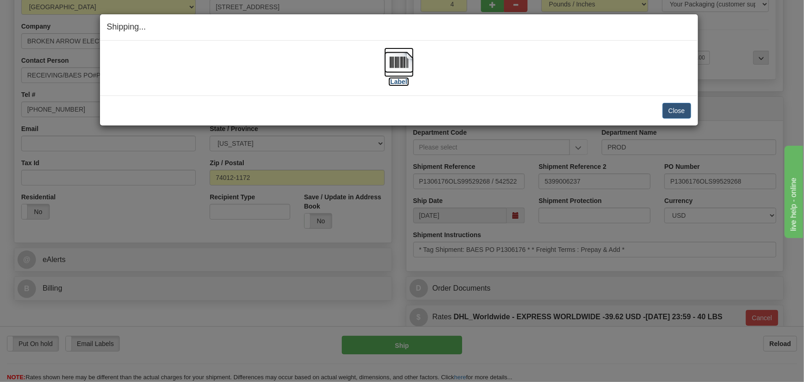
click at [398, 65] on img at bounding box center [398, 61] width 29 height 29
click at [679, 109] on button "Close" at bounding box center [677, 111] width 29 height 16
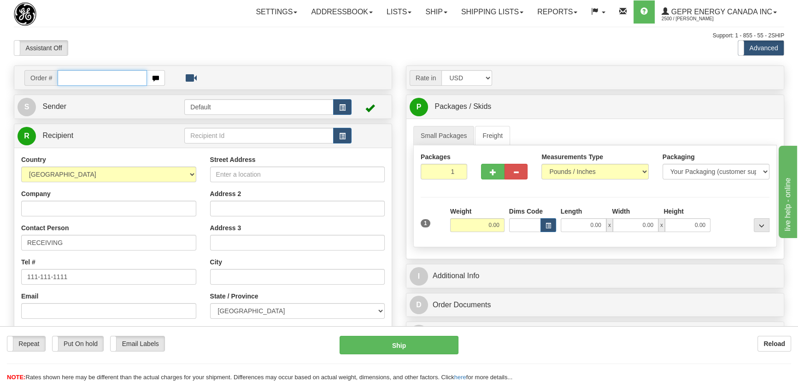
click at [129, 77] on input "text" at bounding box center [102, 78] width 89 height 16
paste input "0086703682"
type input "86703682"
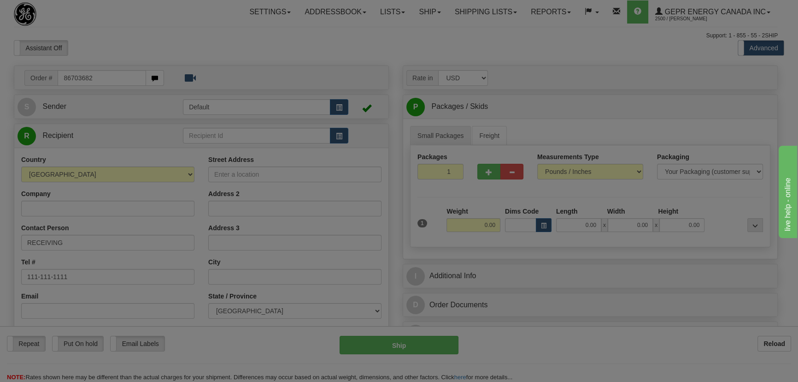
click at [166, 49] on body "Training Course Close Toggle navigation Settings Shipping Preferences New Recip…" at bounding box center [399, 191] width 798 height 382
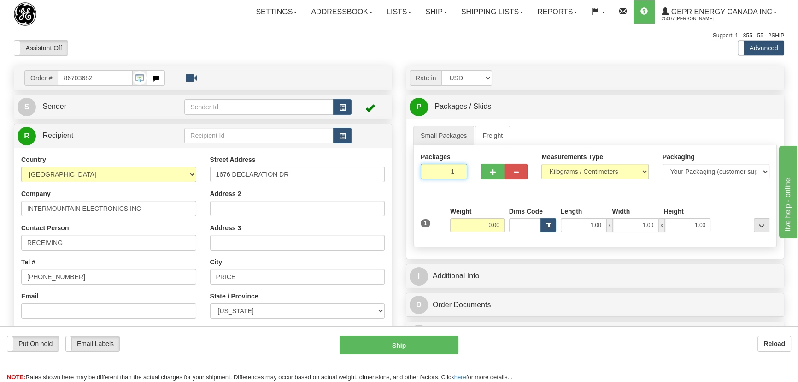
drag, startPoint x: 453, startPoint y: 173, endPoint x: 497, endPoint y: 195, distance: 48.8
click at [482, 187] on div "Packages 1 1" at bounding box center [595, 169] width 363 height 35
type input "3"
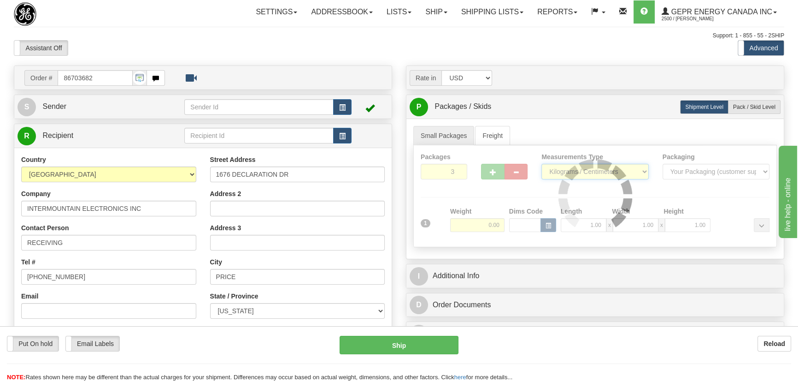
click at [569, 178] on div "Packages 3 1 Measurements Type" at bounding box center [595, 196] width 364 height 102
select select "0"
click at [542, 164] on select "Pounds / Inches Kilograms / Centimeters" at bounding box center [595, 172] width 107 height 16
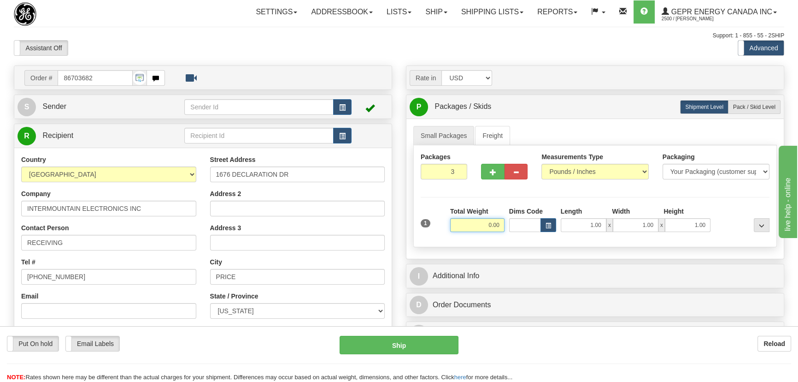
click at [483, 227] on input "0.00" at bounding box center [477, 225] width 54 height 14
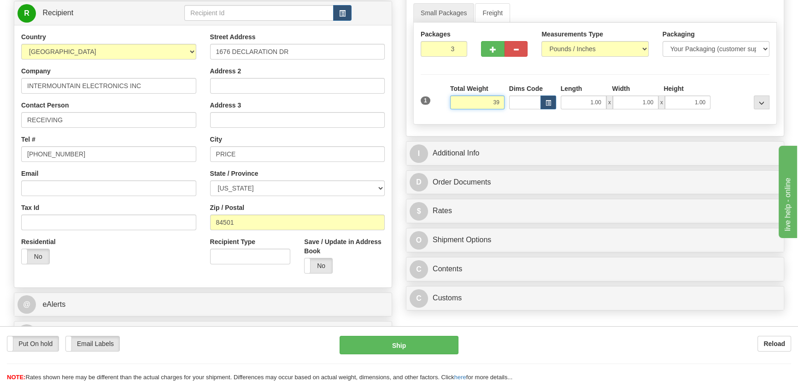
scroll to position [251, 0]
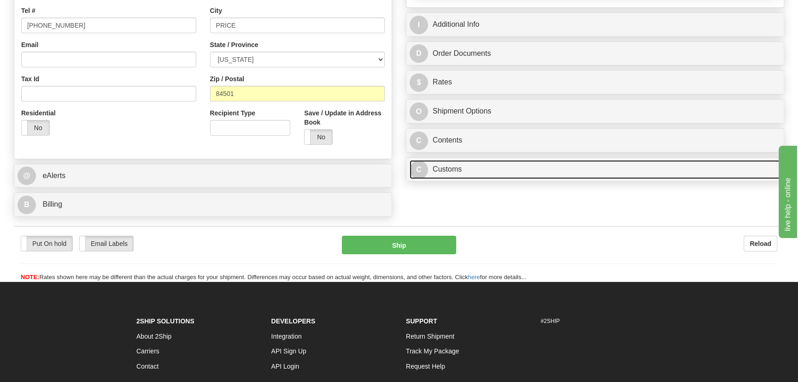
type input "39.00"
click at [590, 167] on link "C Customs" at bounding box center [595, 169] width 371 height 19
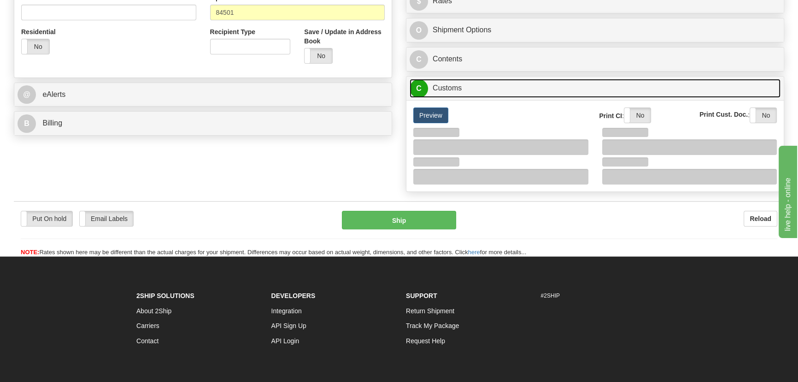
scroll to position [335, 0]
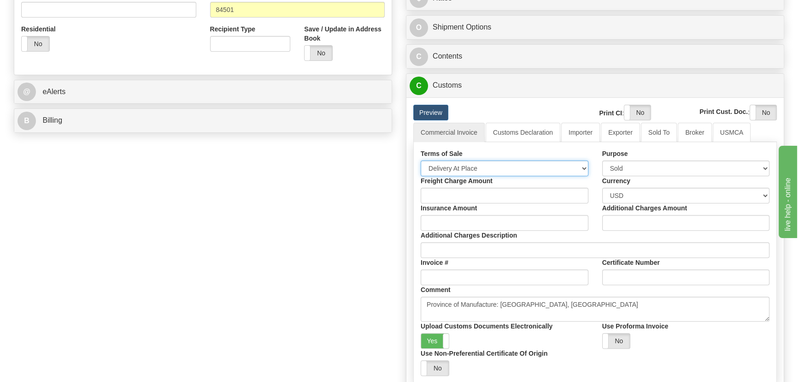
click at [480, 164] on select "Free Carrier Free On Board Ex Works Delivered Duty Unpaid Delivered Duty Paid C…" at bounding box center [505, 168] width 168 height 16
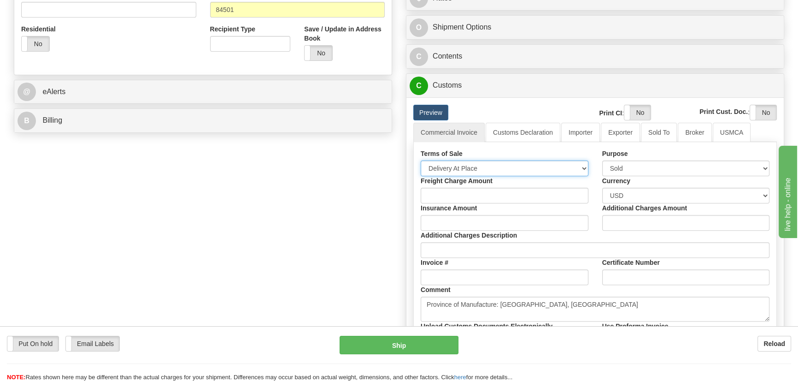
select select "7"
click at [421, 160] on select "Free Carrier Free On Board Ex Works Delivered Duty Unpaid Delivered Duty Paid C…" at bounding box center [505, 168] width 168 height 16
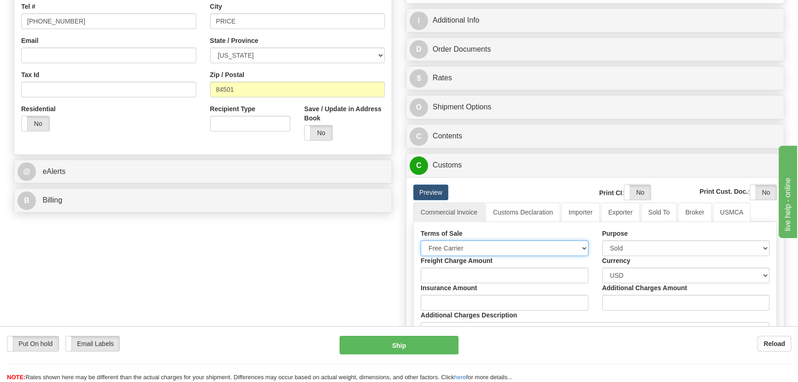
scroll to position [167, 0]
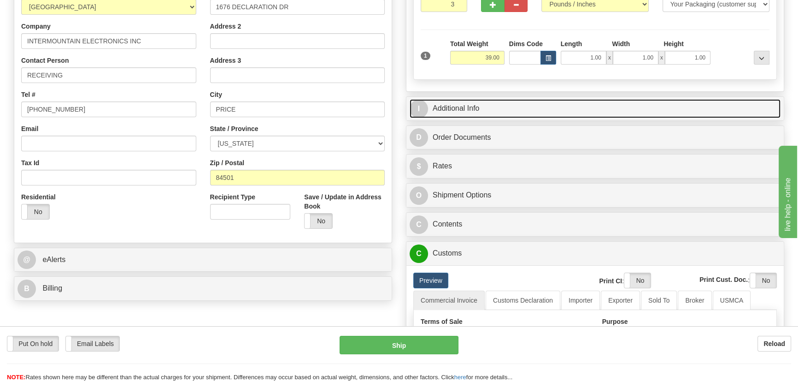
click at [624, 106] on link "I Additional Info" at bounding box center [595, 108] width 371 height 19
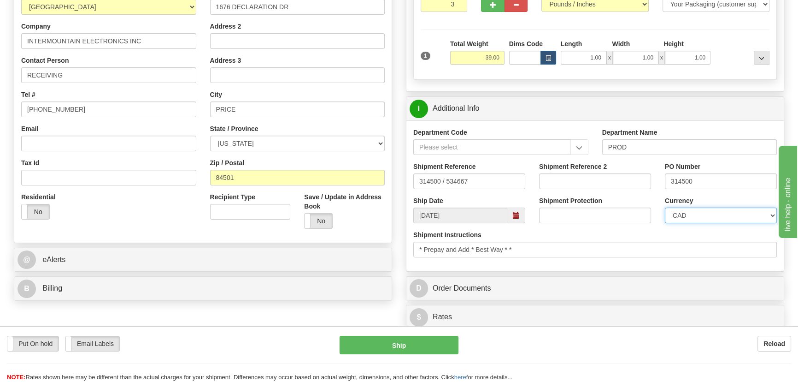
click at [709, 212] on select "CAD USD EUR ZAR RON ANG ARN AUD AUS AWG BBD BFR BGN BHD BMD BND BRC BRL CHP CKZ…" at bounding box center [721, 215] width 112 height 16
select select "1"
click at [665, 207] on select "CAD USD EUR ZAR RON ANG ARN AUD AUS AWG BBD BFR BGN BHD BMD BND BRC BRL CHP CKZ…" at bounding box center [721, 215] width 112 height 16
click at [614, 190] on div "Shipment Reference 2" at bounding box center [595, 179] width 126 height 34
click at [616, 178] on input "Shipment Reference 2" at bounding box center [595, 181] width 112 height 16
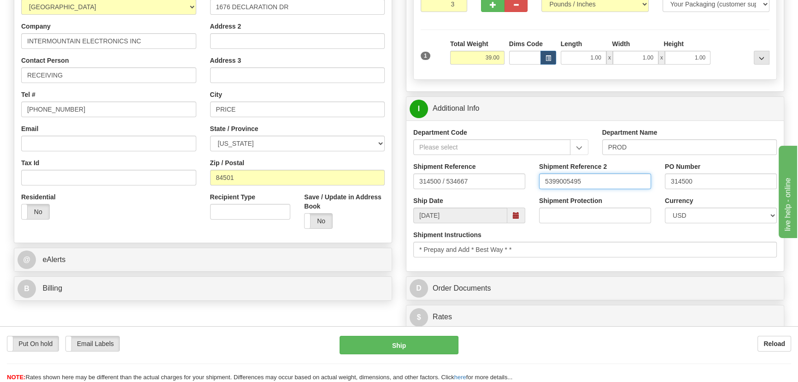
drag, startPoint x: 616, startPoint y: 178, endPoint x: 545, endPoint y: 171, distance: 71.4
click at [545, 171] on div "Shipment Reference 2 5399005495" at bounding box center [595, 175] width 112 height 27
type input "5399005495"
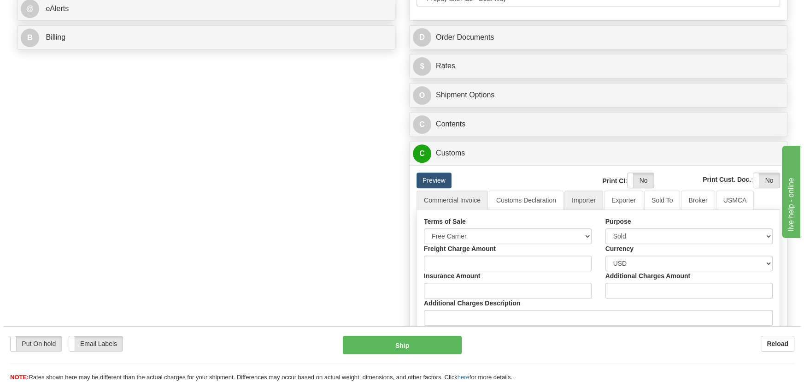
scroll to position [419, 0]
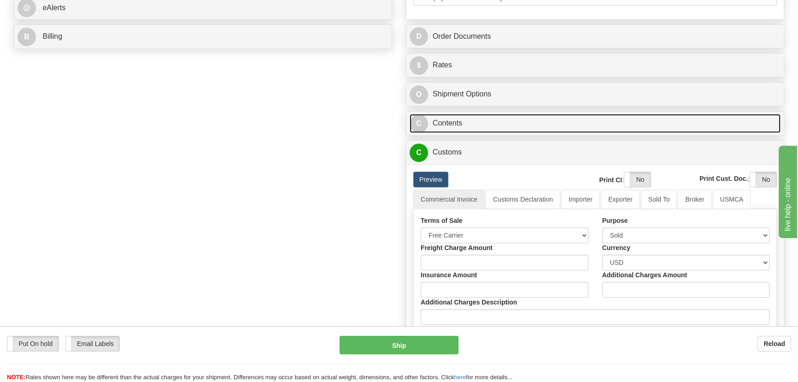
click at [654, 122] on link "C Contents" at bounding box center [595, 123] width 371 height 19
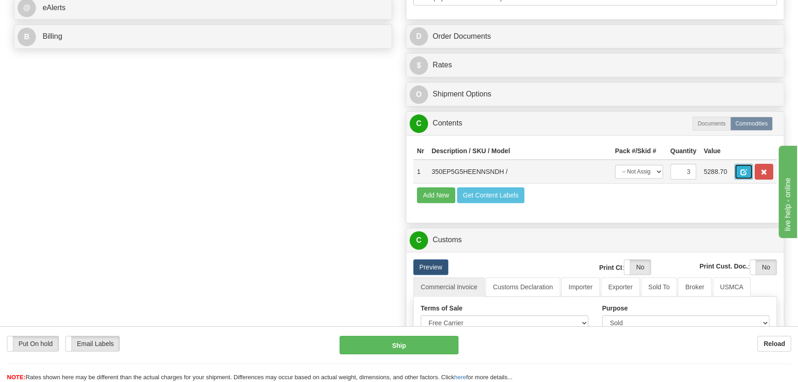
click at [740, 171] on button "button" at bounding box center [744, 172] width 18 height 16
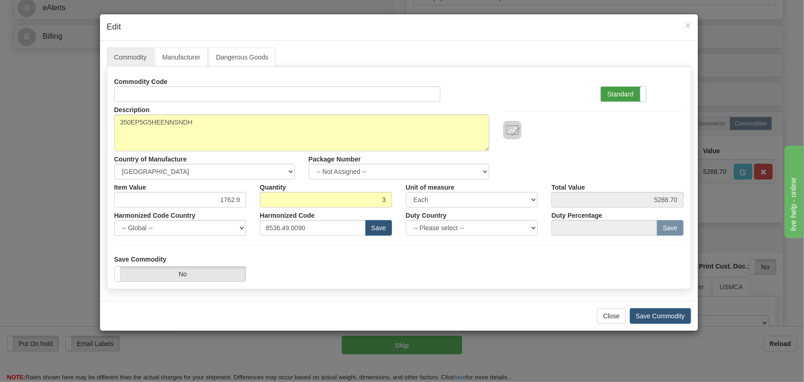
click at [636, 94] on label "Standard" at bounding box center [623, 94] width 45 height 15
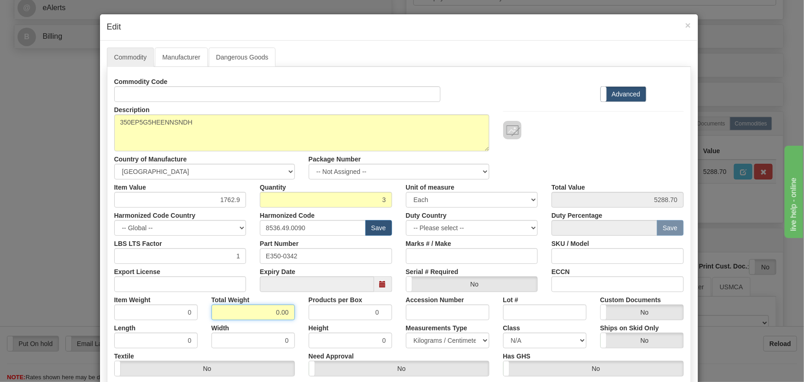
drag, startPoint x: 267, startPoint y: 311, endPoint x: 313, endPoint y: 319, distance: 46.8
click at [313, 319] on div "Commodity Code Standard Advanced Description 350EP5G5HEENNSNDH Country of Manuf…" at bounding box center [399, 239] width 570 height 330
type input "3"
type input "1.0000"
drag, startPoint x: 216, startPoint y: 199, endPoint x: 251, endPoint y: 211, distance: 37.2
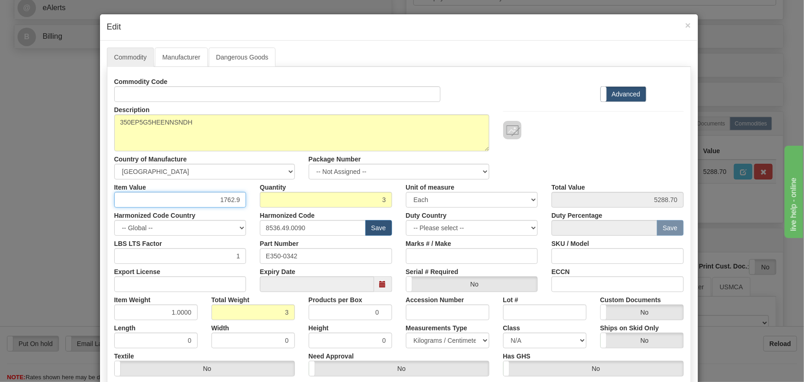
click at [260, 211] on div "Commodity Code Standard Advanced Description 350EP5G5HEENNSNDH Country of Manuf…" at bounding box center [399, 239] width 570 height 330
paste input ".431,30"
type input "1431.30"
type input "4293.90"
click at [548, 115] on div at bounding box center [593, 120] width 194 height 37
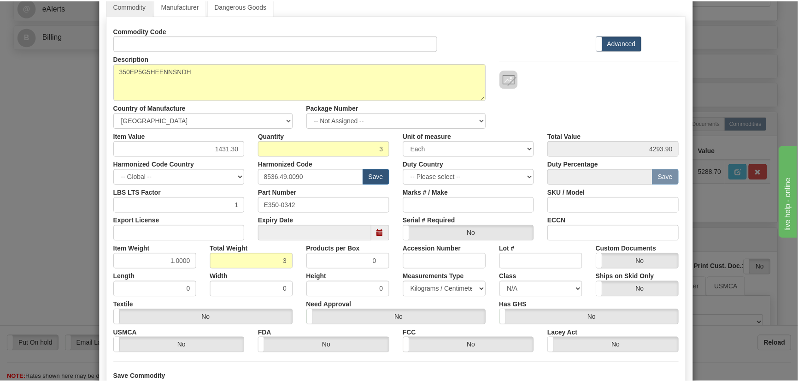
scroll to position [131, 0]
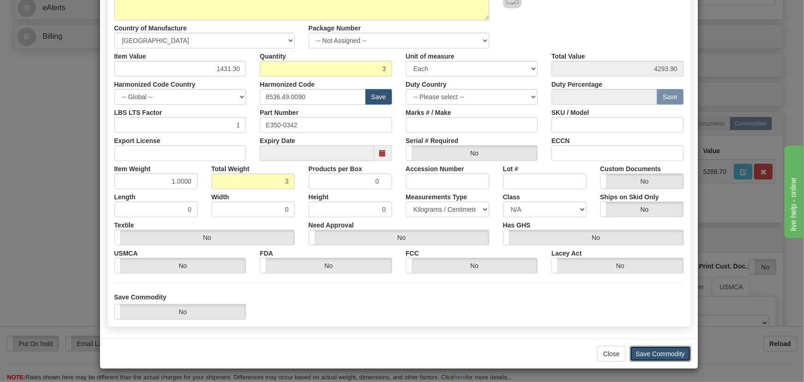
click at [665, 355] on button "Save Commodity" at bounding box center [660, 354] width 61 height 16
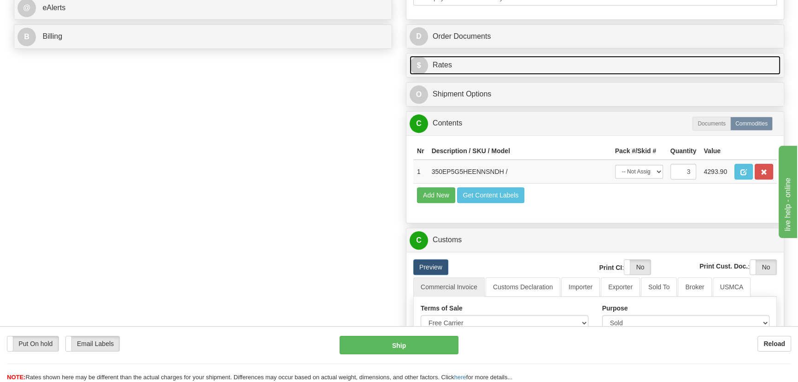
click at [660, 61] on link "$ Rates" at bounding box center [595, 65] width 371 height 19
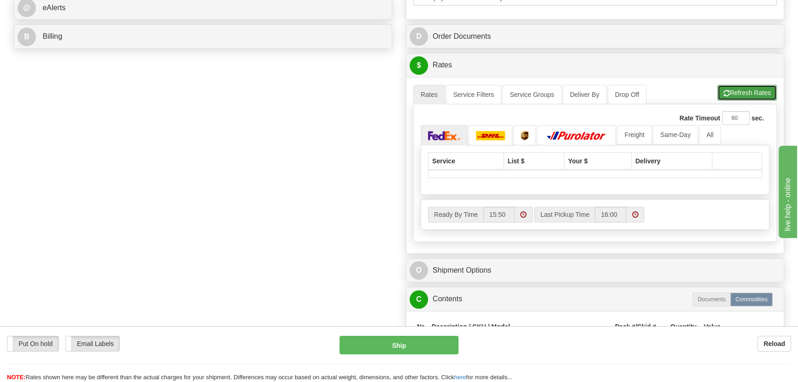
click at [739, 88] on button "Refresh Rates" at bounding box center [747, 93] width 59 height 16
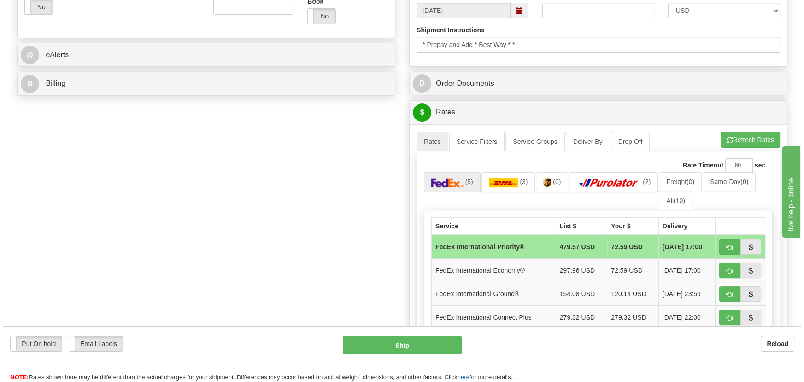
scroll to position [377, 0]
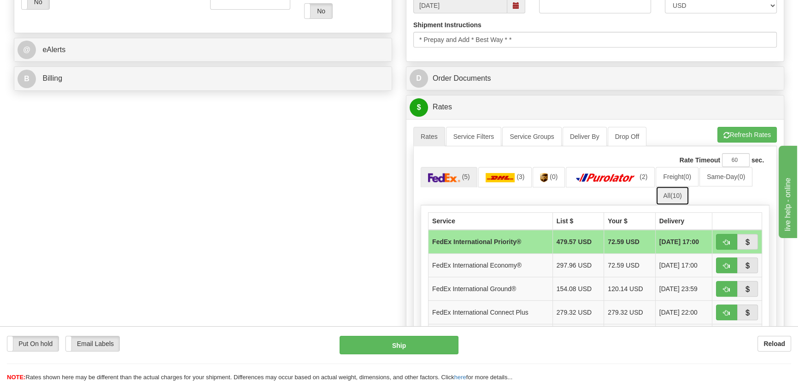
click at [679, 198] on link "All (10)" at bounding box center [672, 195] width 33 height 19
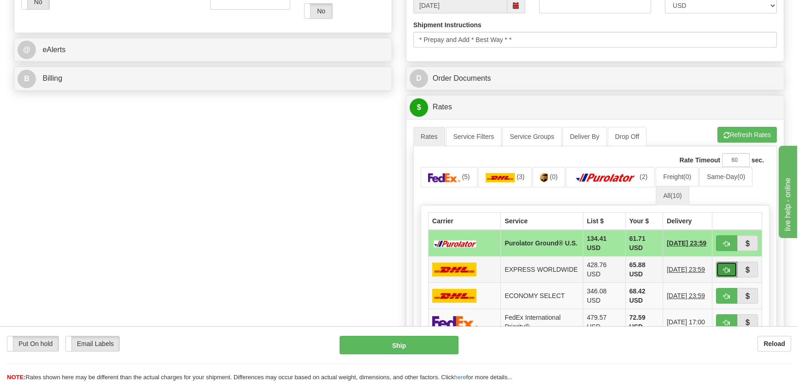
click at [728, 269] on span "button" at bounding box center [727, 270] width 6 height 6
type input "P"
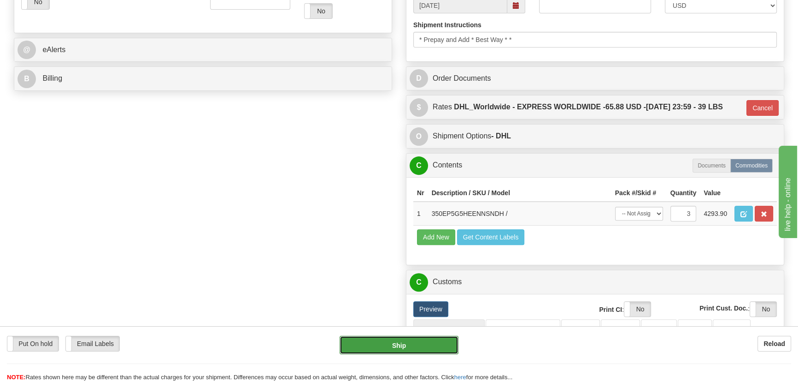
click at [400, 344] on button "Ship" at bounding box center [399, 345] width 119 height 18
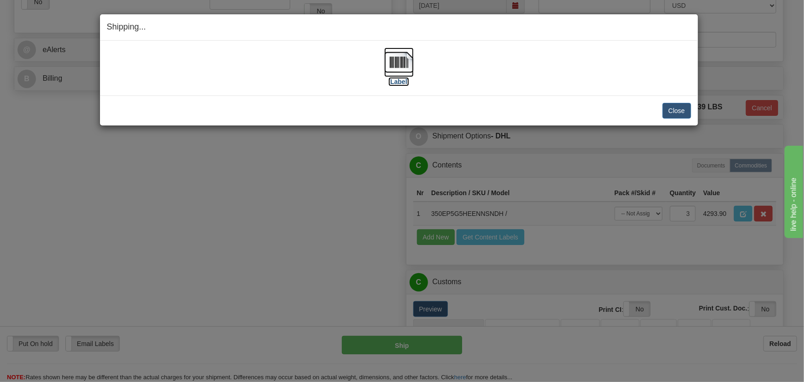
click at [394, 71] on img at bounding box center [398, 61] width 29 height 29
click at [677, 108] on button "Close" at bounding box center [677, 111] width 29 height 16
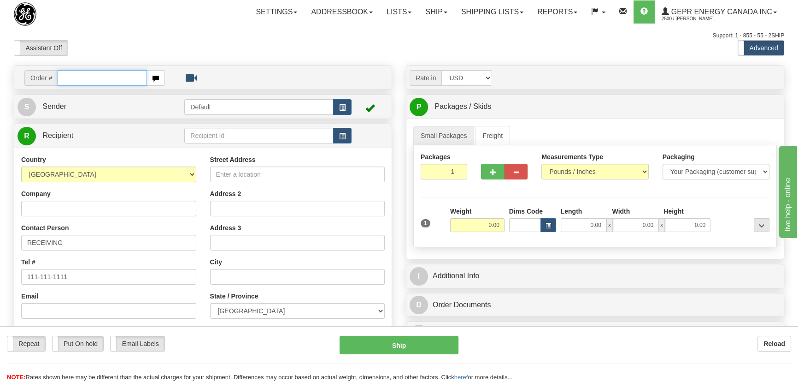
click at [101, 75] on input "text" at bounding box center [102, 78] width 89 height 16
paste input "0086703689"
type input "86703689"
click at [209, 34] on body "Training Course Close Toggle navigation Settings Shipping Preferences New Recip…" at bounding box center [402, 191] width 804 height 382
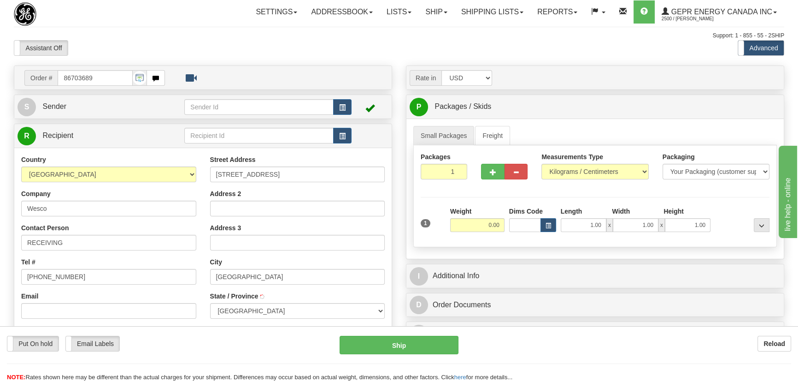
type input "[GEOGRAPHIC_DATA]"
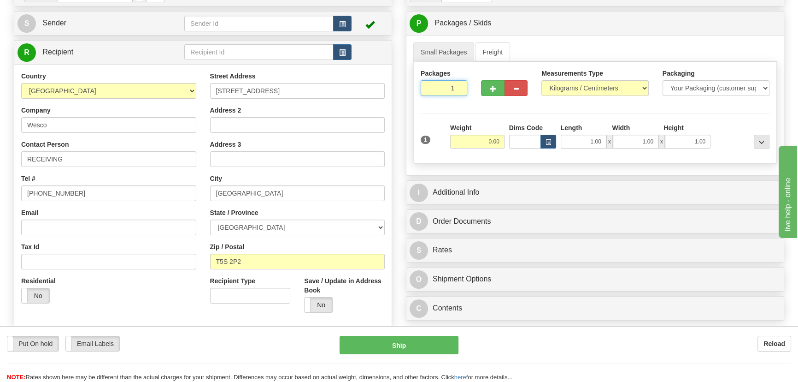
drag, startPoint x: 445, startPoint y: 88, endPoint x: 477, endPoint y: 116, distance: 42.4
click at [476, 112] on div "Packages 1 1 Measurements Type" at bounding box center [595, 113] width 364 height 102
type input "2"
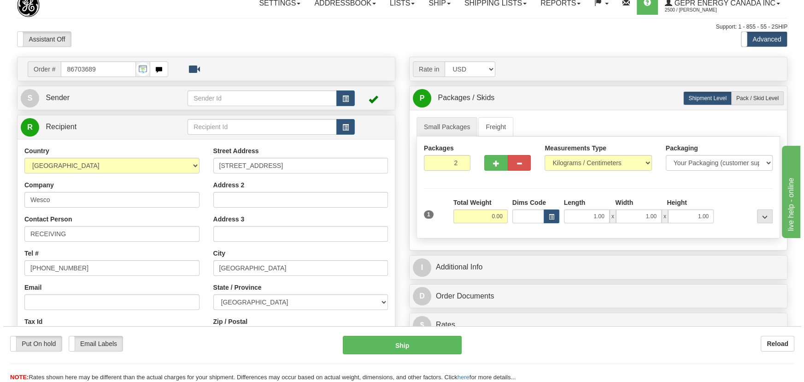
scroll to position [0, 0]
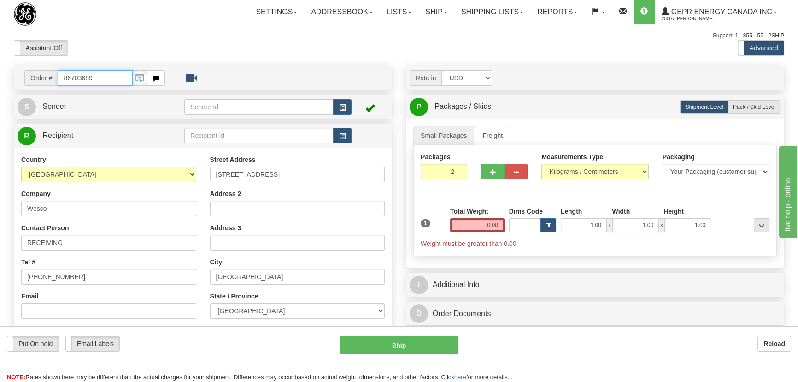
drag, startPoint x: 77, startPoint y: 80, endPoint x: 3, endPoint y: 82, distance: 74.2
click at [3, 82] on div "Toggle navigation Settings Shipping Preferences Fields Preferences New" at bounding box center [399, 259] width 798 height 519
click at [276, 58] on body "Training Course Close Toggle navigation Settings Shipping Preferences New Recip…" at bounding box center [402, 191] width 804 height 382
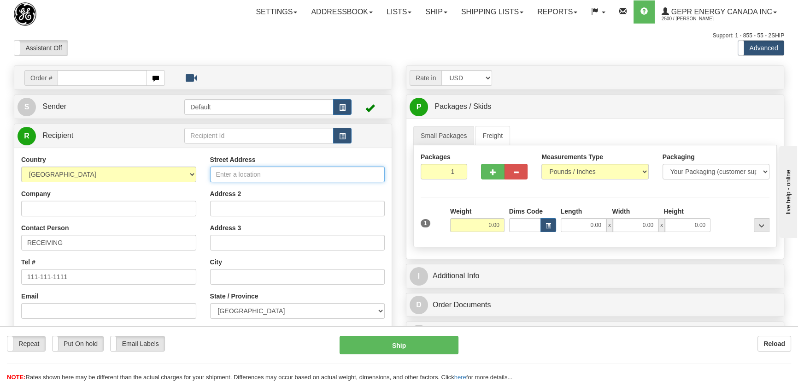
click at [327, 169] on input "Street Address" at bounding box center [297, 174] width 175 height 16
paste input "[STREET_ADDRESS]"
type input "[STREET_ADDRESS]"
click at [140, 205] on input "Company" at bounding box center [108, 208] width 175 height 16
paste input "Wesco"
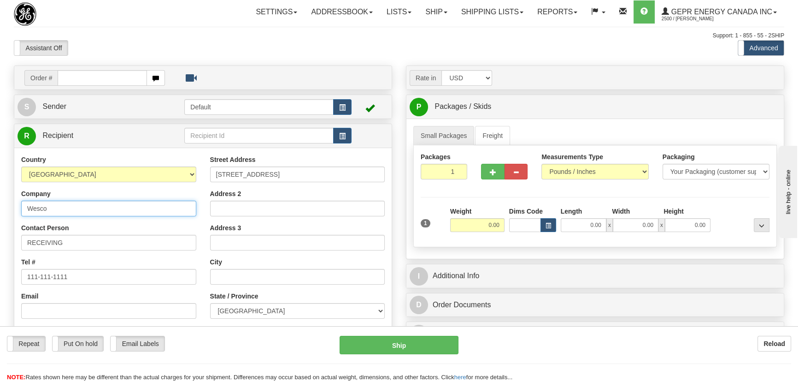
type input "Wesco"
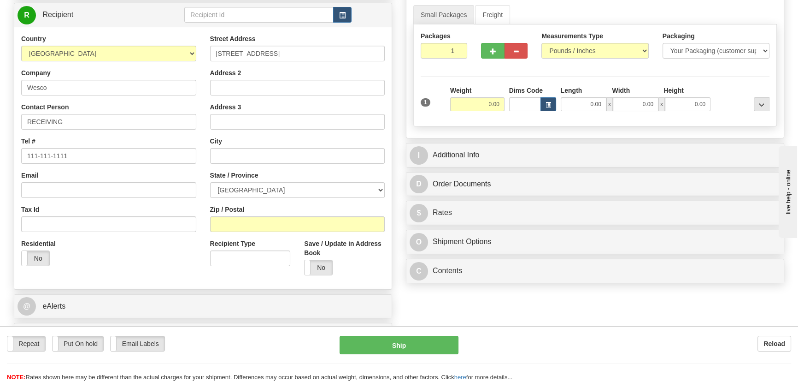
scroll to position [125, 0]
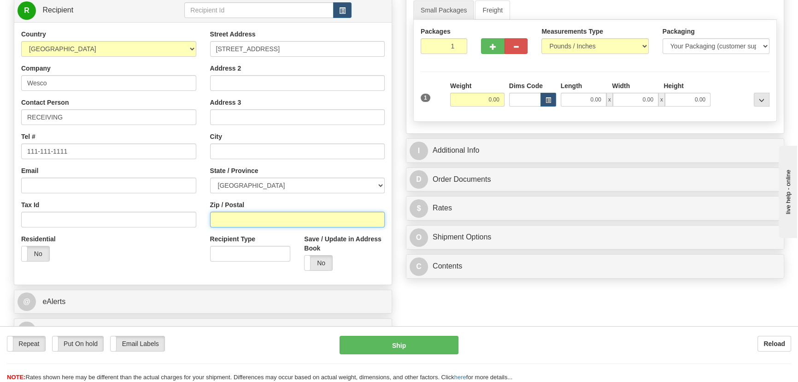
drag, startPoint x: 255, startPoint y: 214, endPoint x: 169, endPoint y: 249, distance: 93.0
click at [255, 214] on input "Zip / Postal" at bounding box center [297, 220] width 175 height 16
paste input "T5S 2P2"
click at [169, 249] on div "Residential Yes No" at bounding box center [108, 251] width 189 height 34
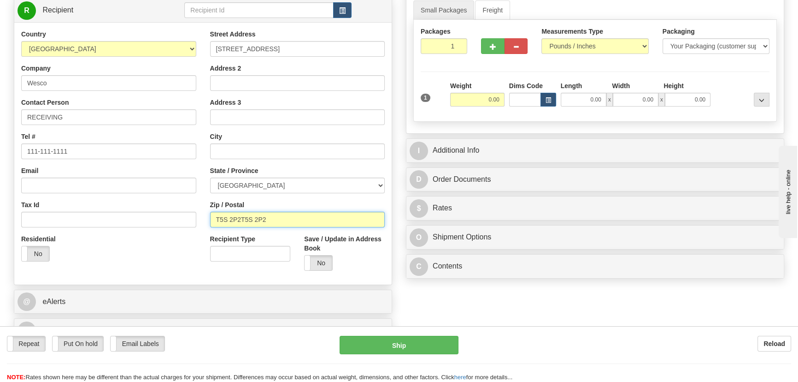
drag, startPoint x: 309, startPoint y: 225, endPoint x: 206, endPoint y: 225, distance: 103.2
click at [206, 225] on div "Street Address [STREET_ADDRESS] Address 2 Address 3 City State / Province [GEOG…" at bounding box center [297, 153] width 189 height 248
paste input "text"
paste input "T5S 2P2"
type input "T5S 2P2"
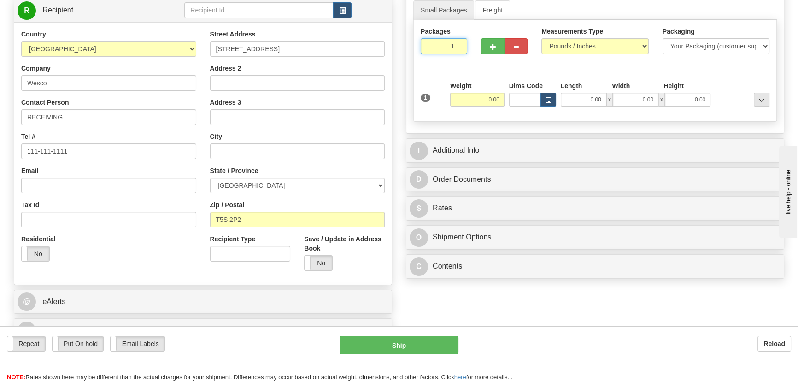
drag, startPoint x: 450, startPoint y: 44, endPoint x: 465, endPoint y: 54, distance: 17.9
click at [465, 53] on input "1" at bounding box center [444, 46] width 47 height 16
type input "2"
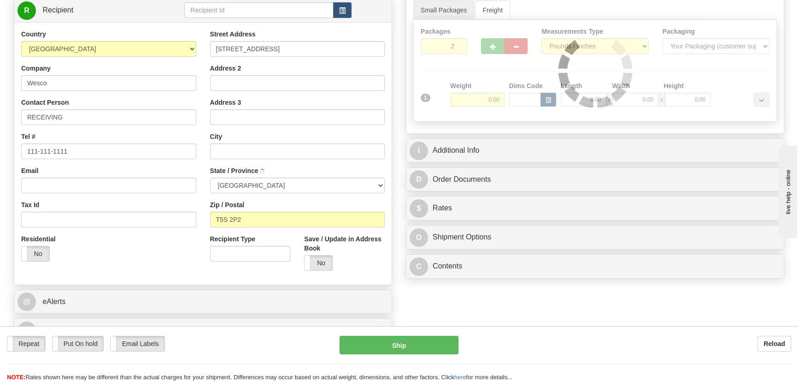
click at [472, 70] on div "Packages 2 1 Measurements Type" at bounding box center [595, 71] width 364 height 102
type input "[GEOGRAPHIC_DATA]"
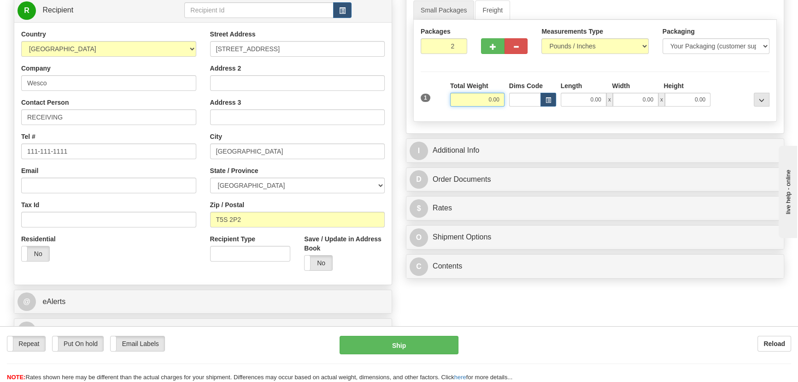
click at [475, 97] on input "0.00" at bounding box center [477, 100] width 54 height 14
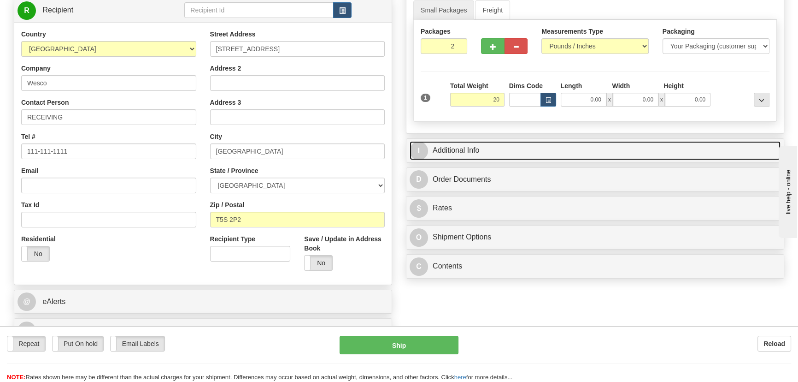
type input "20.00"
click at [578, 147] on link "I Additional Info" at bounding box center [595, 150] width 371 height 19
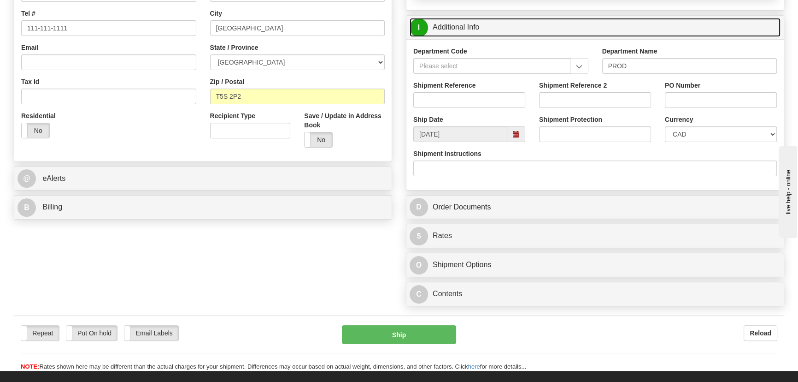
scroll to position [251, 0]
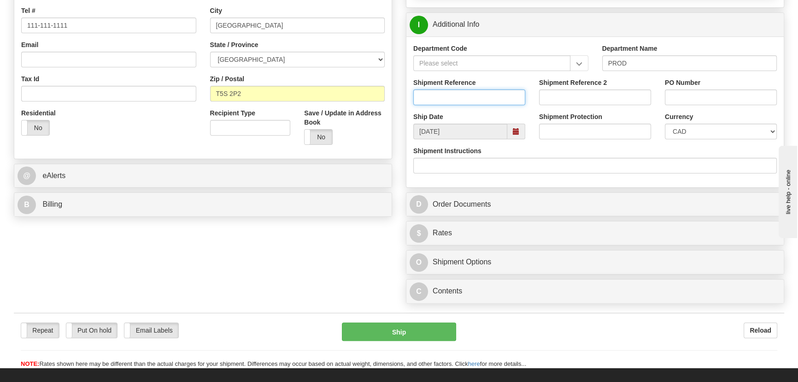
click at [493, 98] on input "Shipment Reference" at bounding box center [469, 97] width 112 height 16
type input "5399006285"
click at [693, 92] on input "PO Number" at bounding box center [721, 97] width 112 height 16
paste input "2510-859533OLS99529973"
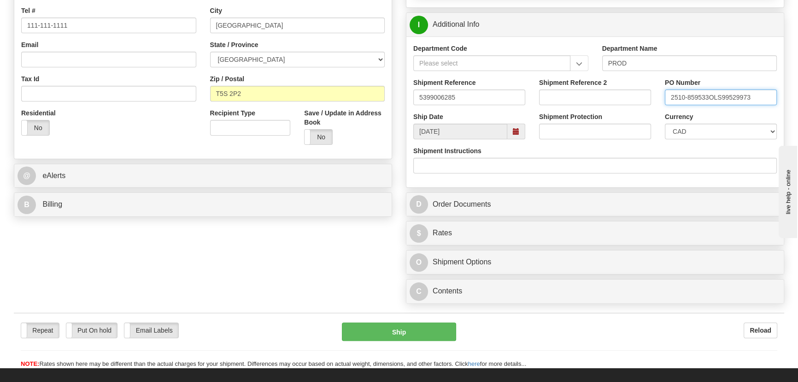
type input "2510-859533OLS99529973"
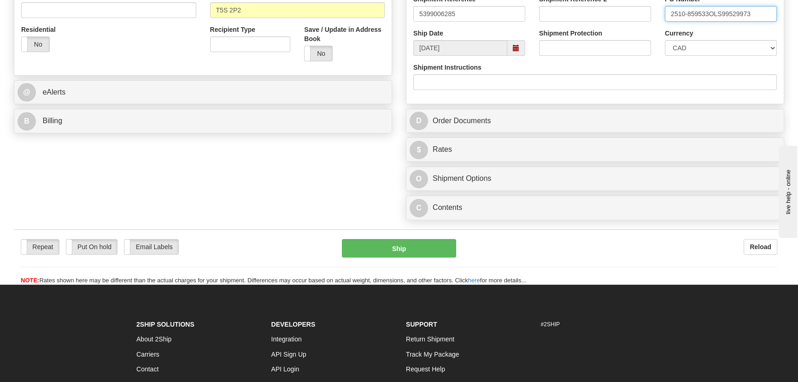
scroll to position [335, 0]
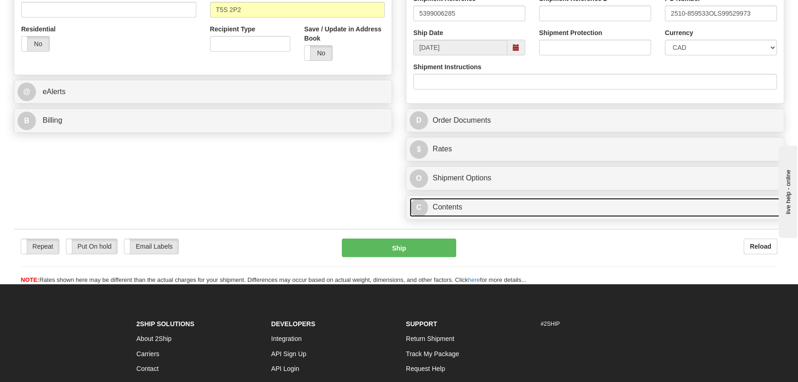
click at [564, 213] on link "C Contents" at bounding box center [595, 207] width 371 height 19
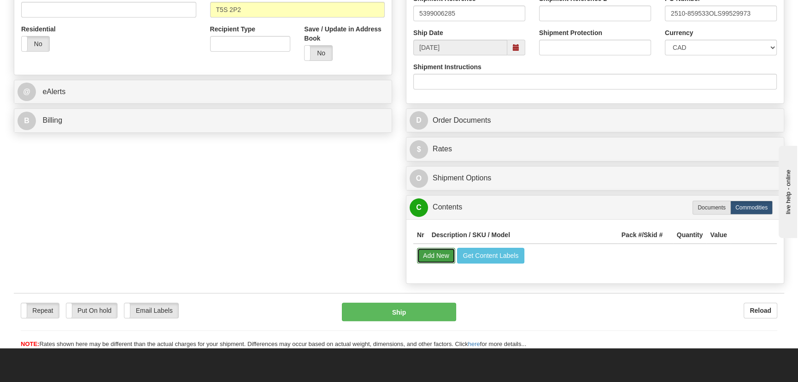
click at [435, 256] on button "Add New" at bounding box center [436, 255] width 38 height 16
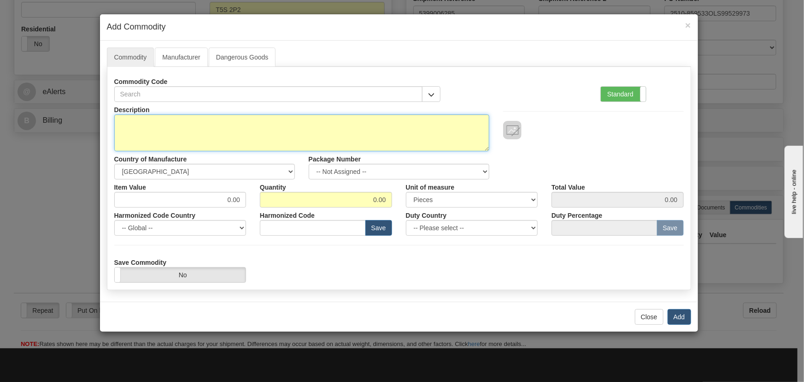
click at [309, 128] on textarea "Description" at bounding box center [301, 132] width 375 height 37
paste textarea "859BP0NNNNHNNCNNMBBFB1ECNBN043X"
type textarea "859BP0NNNNHNNCNNMBBFB1ECNBN043X"
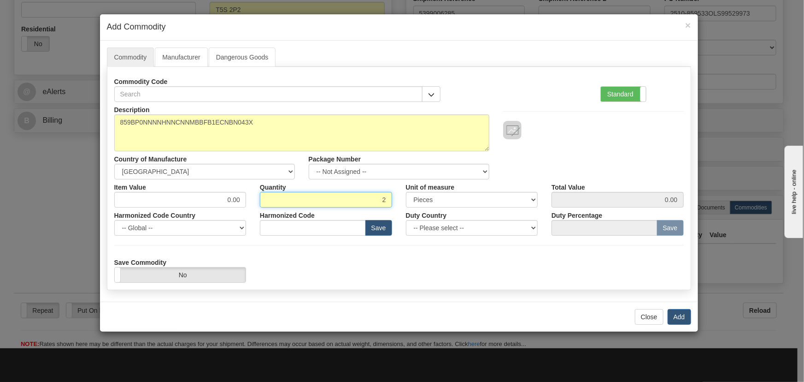
drag, startPoint x: 385, startPoint y: 200, endPoint x: 398, endPoint y: 208, distance: 15.5
click at [398, 206] on div "Quantity 2" at bounding box center [326, 193] width 146 height 28
type input "2"
click at [398, 209] on div "Harmonized Code Save" at bounding box center [326, 221] width 146 height 28
click at [678, 316] on button "Add" at bounding box center [680, 317] width 24 height 16
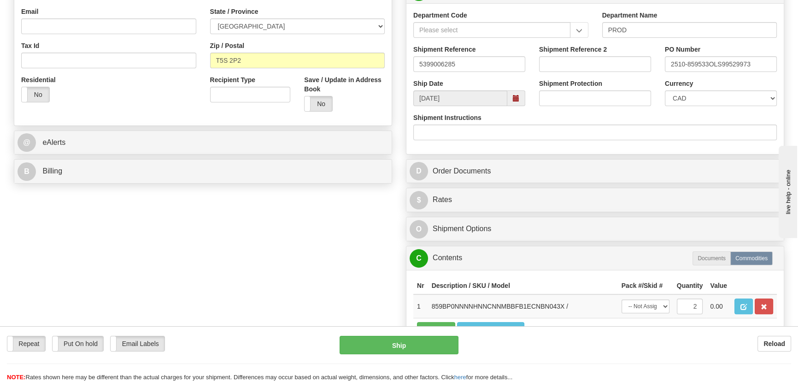
scroll to position [293, 0]
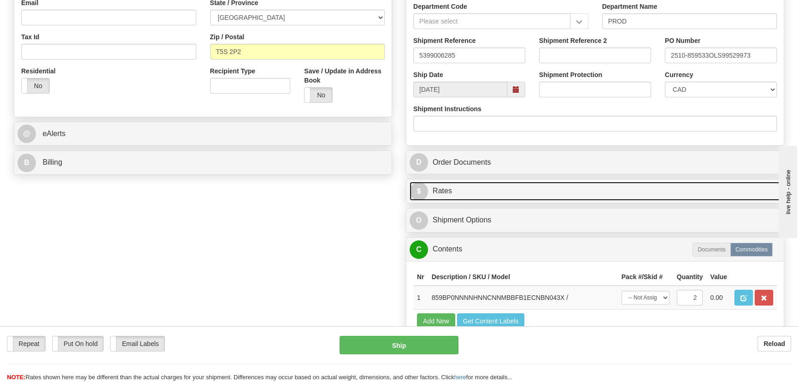
click at [656, 198] on link "$ Rates" at bounding box center [595, 191] width 371 height 19
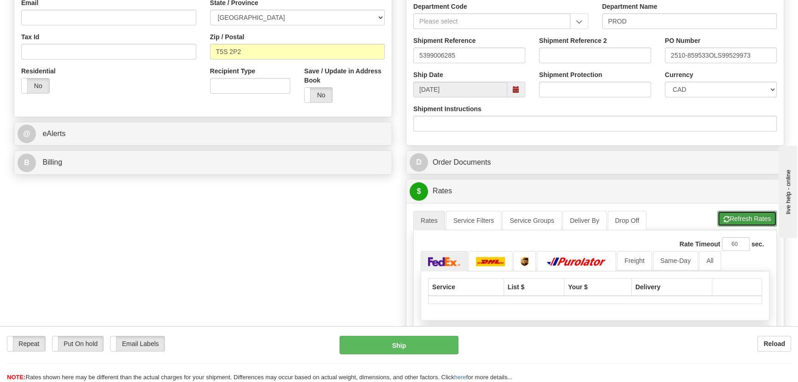
click at [732, 215] on button "Refresh Rates" at bounding box center [747, 219] width 59 height 16
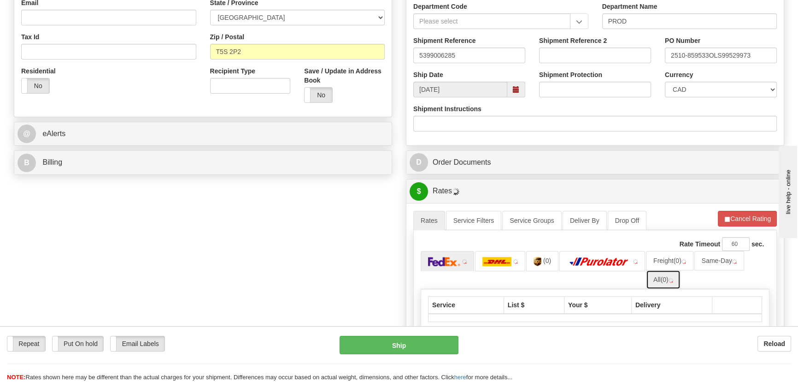
click at [665, 279] on span "(0)" at bounding box center [665, 279] width 8 height 7
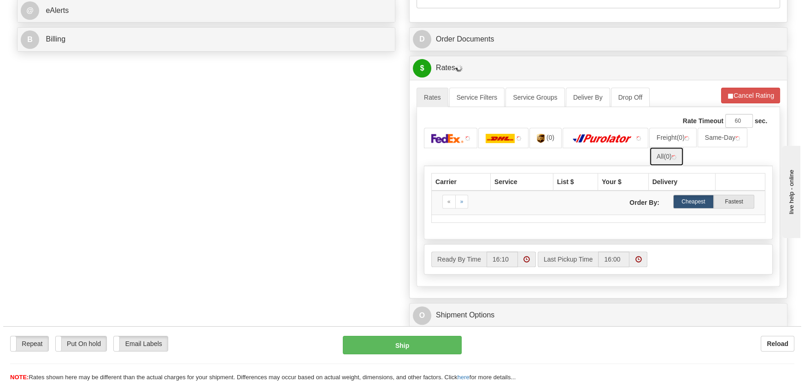
scroll to position [419, 0]
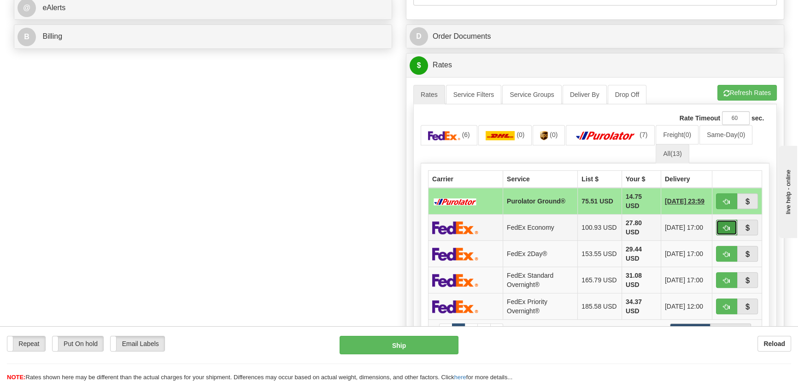
click at [726, 228] on span "button" at bounding box center [727, 228] width 6 height 6
type input "20"
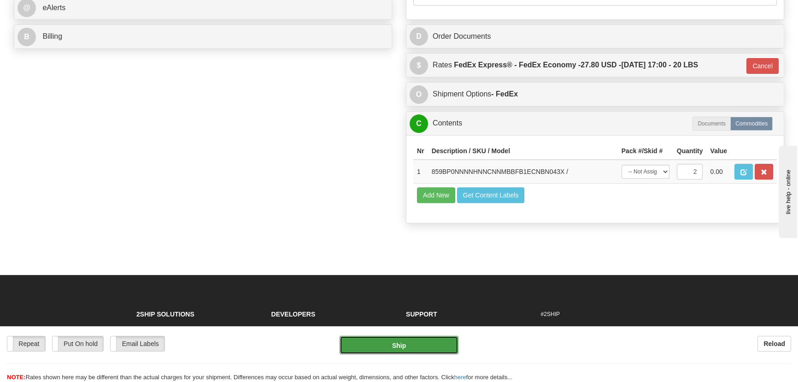
click at [398, 343] on button "Ship" at bounding box center [399, 345] width 119 height 18
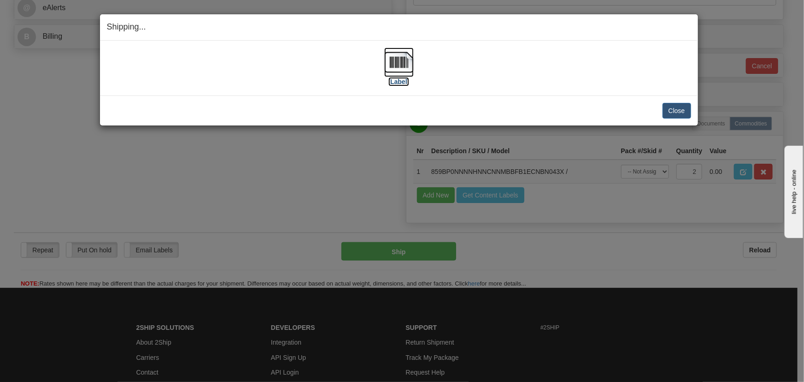
click at [396, 66] on img at bounding box center [398, 61] width 29 height 29
click at [670, 106] on button "Close" at bounding box center [677, 111] width 29 height 16
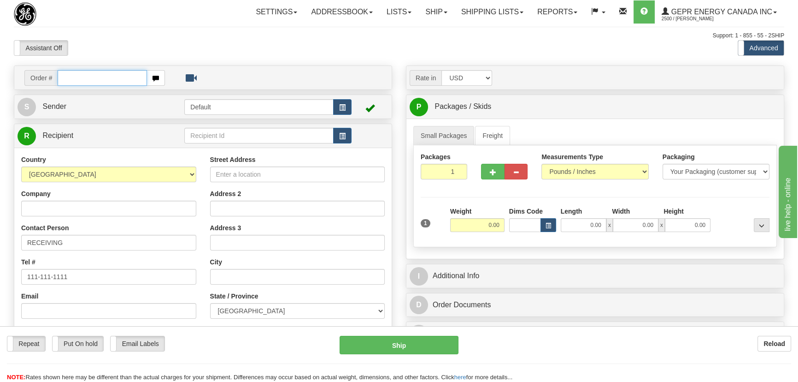
click at [118, 82] on input "text" at bounding box center [102, 78] width 89 height 16
paste input "86703689"
type input "86703689"
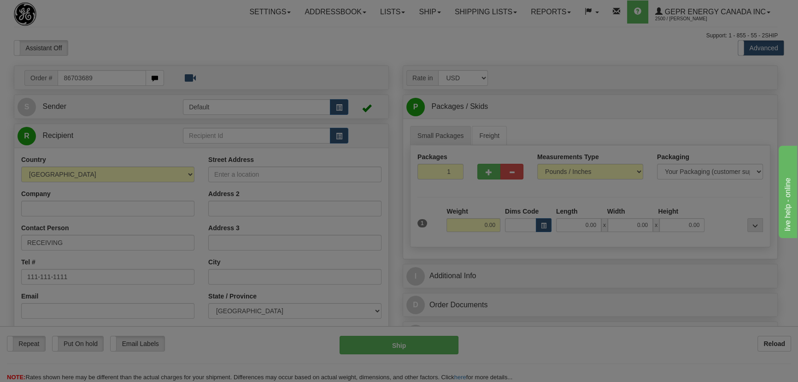
click at [162, 42] on body "Training Course Close Toggle navigation Settings Shipping Preferences New Recip…" at bounding box center [399, 191] width 798 height 382
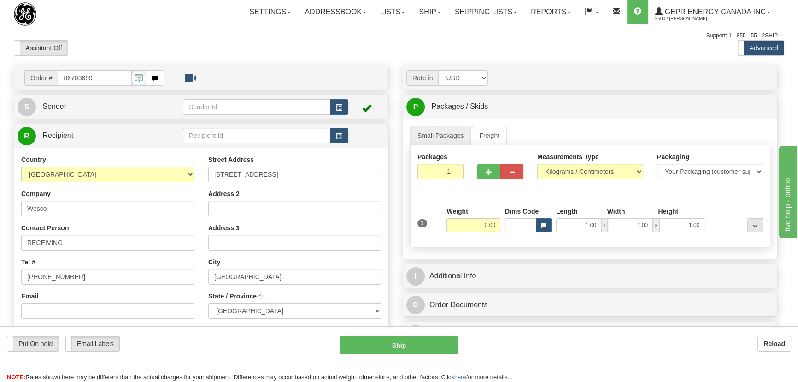
type input "[GEOGRAPHIC_DATA]"
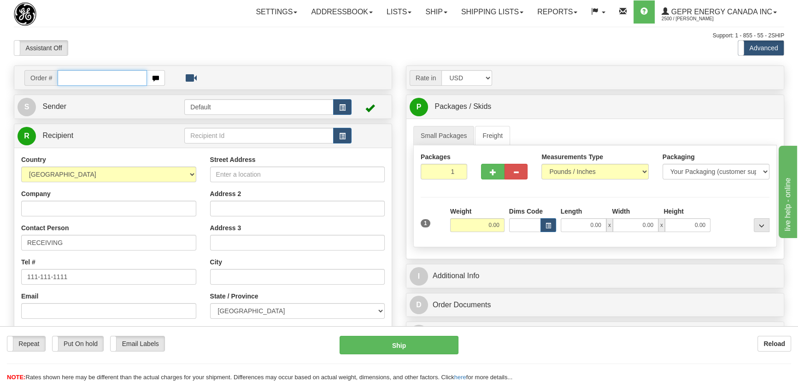
paste input "0086703690"
type input "0"
click at [225, 47] on div "Assistant On Assistant Off Do a return Do a return" at bounding box center [170, 48] width 327 height 16
click at [101, 77] on input "text" at bounding box center [102, 78] width 89 height 16
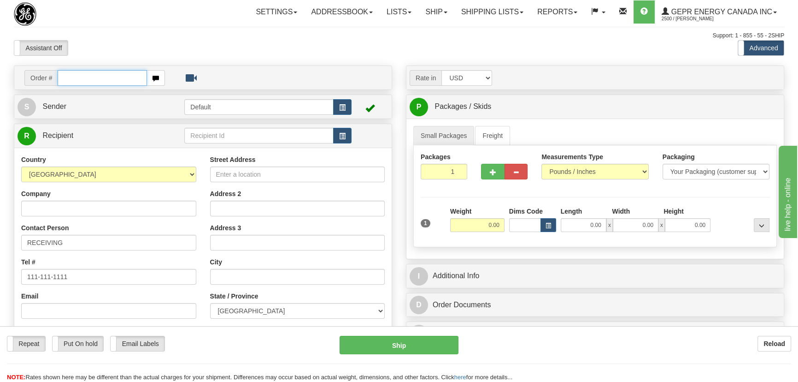
paste input "86703690"
type input "86703690"
click at [133, 53] on body "Training Course Close Toggle navigation Settings Shipping Preferences New Recip…" at bounding box center [402, 191] width 804 height 382
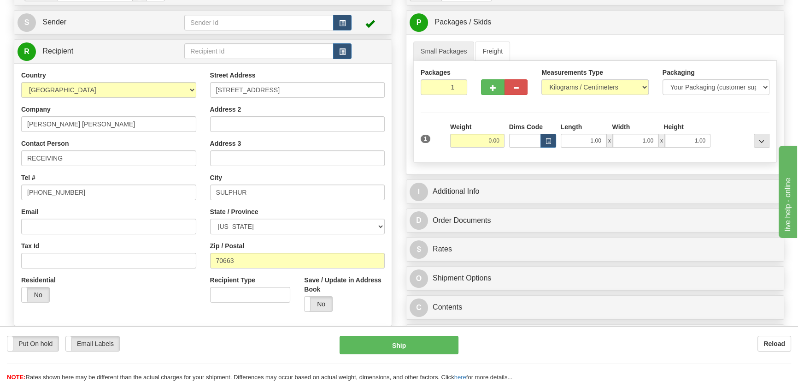
scroll to position [125, 0]
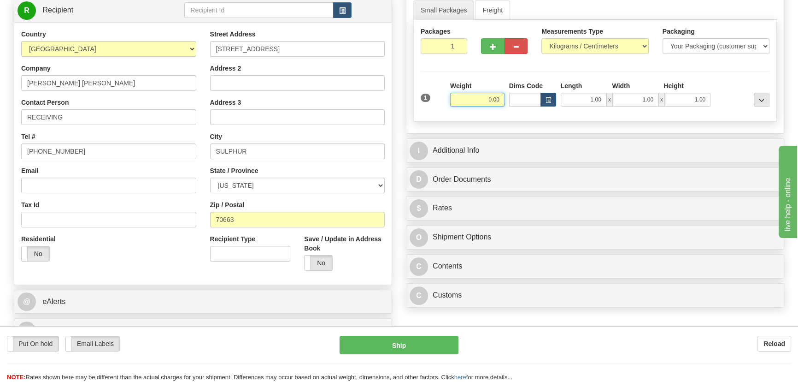
drag, startPoint x: 481, startPoint y: 99, endPoint x: 506, endPoint y: 103, distance: 25.7
click at [504, 104] on input "0.00" at bounding box center [477, 100] width 54 height 14
type input "10.00"
click at [580, 47] on select "Pounds / Inches Kilograms / Centimeters" at bounding box center [595, 46] width 107 height 16
select select "0"
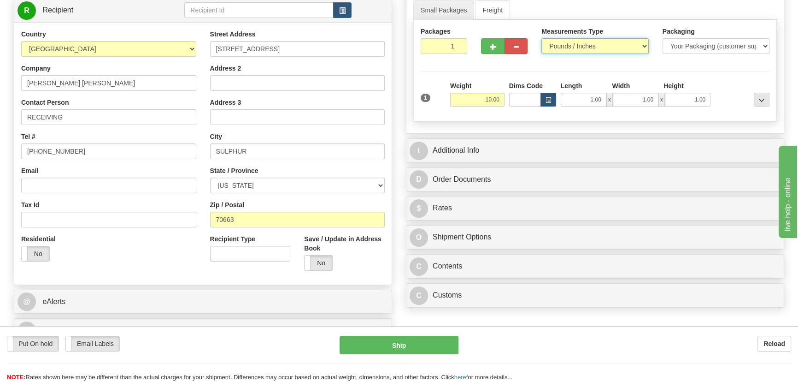
click at [542, 38] on select "Pounds / Inches Kilograms / Centimeters" at bounding box center [595, 46] width 107 height 16
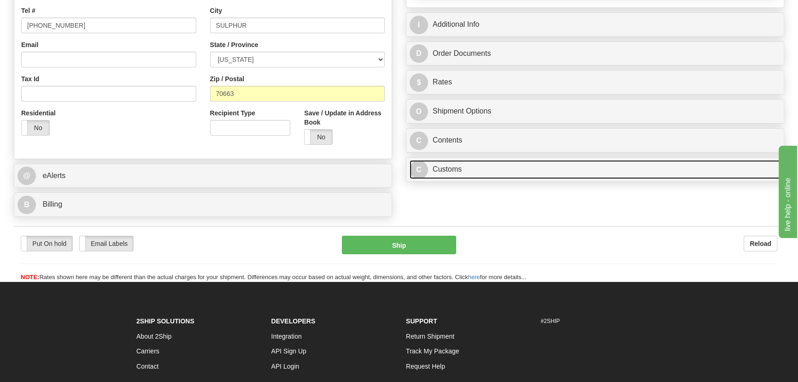
click at [530, 168] on link "C Customs" at bounding box center [595, 169] width 371 height 19
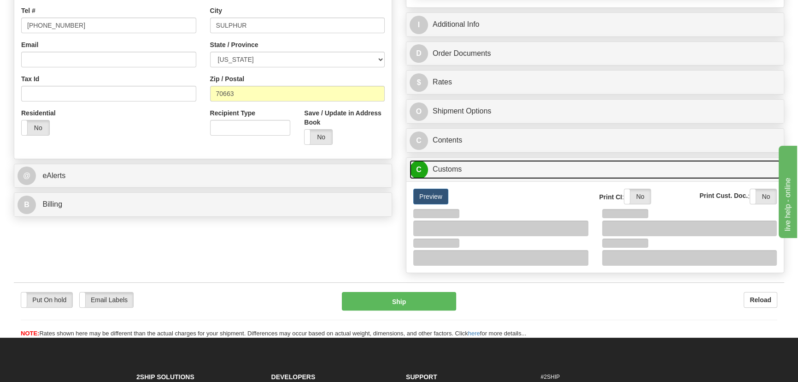
scroll to position [377, 0]
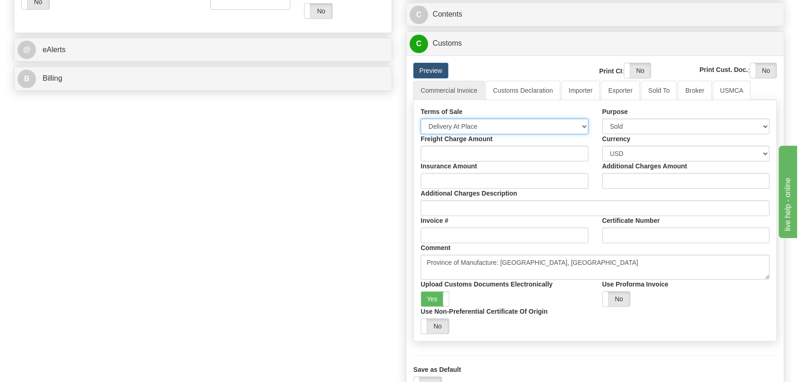
click at [491, 128] on select "Free Carrier Free On Board Ex Works Delivered Duty Unpaid Delivered Duty Paid C…" at bounding box center [505, 126] width 168 height 16
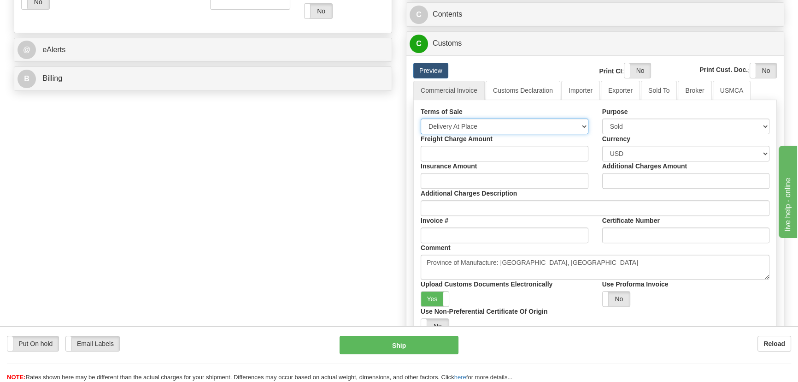
select select "7"
click at [421, 118] on select "Free Carrier Free On Board Ex Works Delivered Duty Unpaid Delivered Duty Paid C…" at bounding box center [505, 126] width 168 height 16
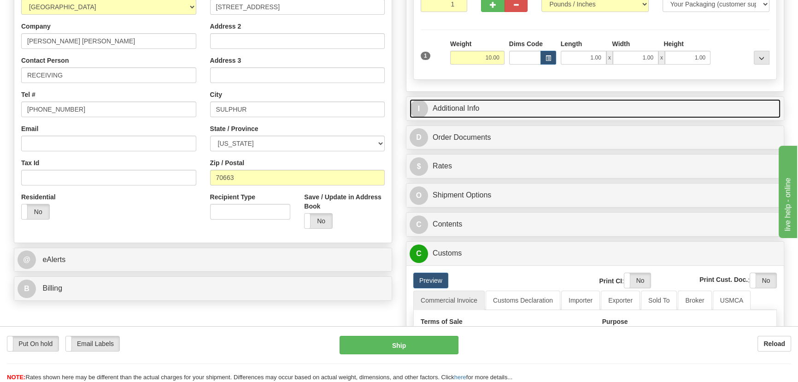
click at [590, 106] on link "I Additional Info" at bounding box center [595, 108] width 371 height 19
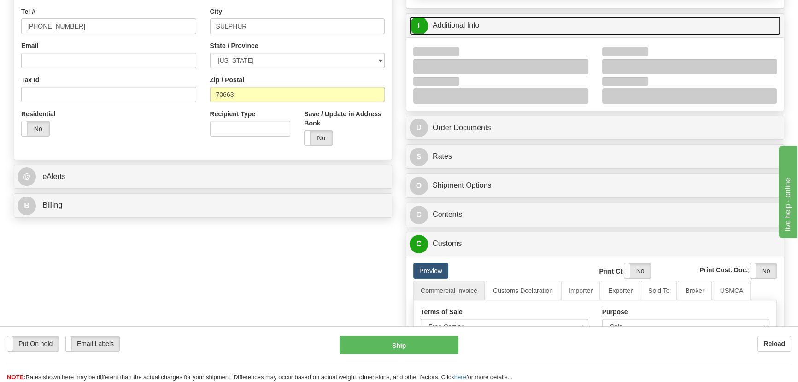
scroll to position [251, 0]
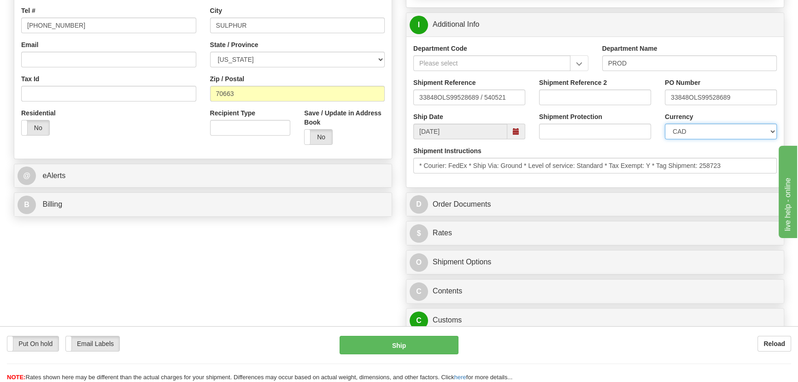
click at [695, 130] on select "CAD USD EUR ZAR [PERSON_NAME] ARN AUD AUS AWG BBD BFR BGN BHD BMD BND BRC BRL C…" at bounding box center [721, 132] width 112 height 16
select select "1"
click at [665, 124] on select "CAD USD EUR ZAR [PERSON_NAME] ARN AUD AUS AWG BBD BFR BGN BHD BMD BND BRC BRL C…" at bounding box center [721, 132] width 112 height 16
click at [569, 98] on input "Shipment Reference 2" at bounding box center [595, 97] width 112 height 16
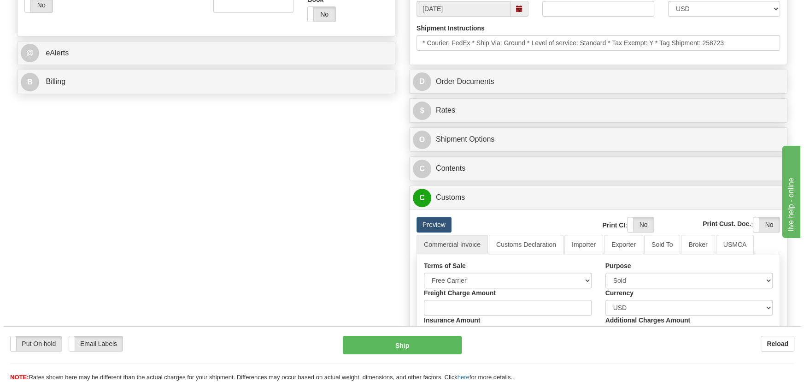
scroll to position [377, 0]
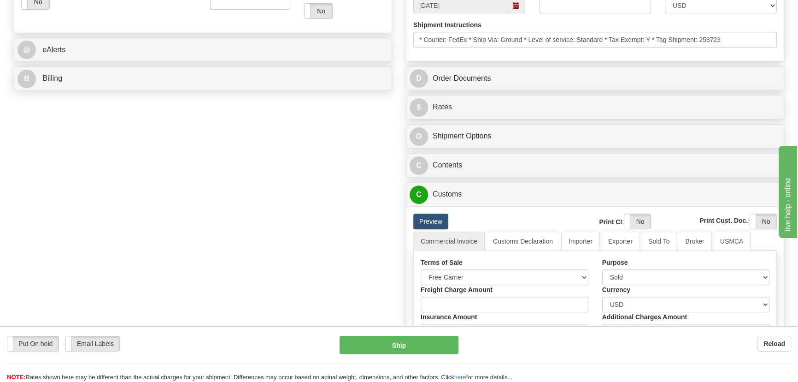
type input "5399006022"
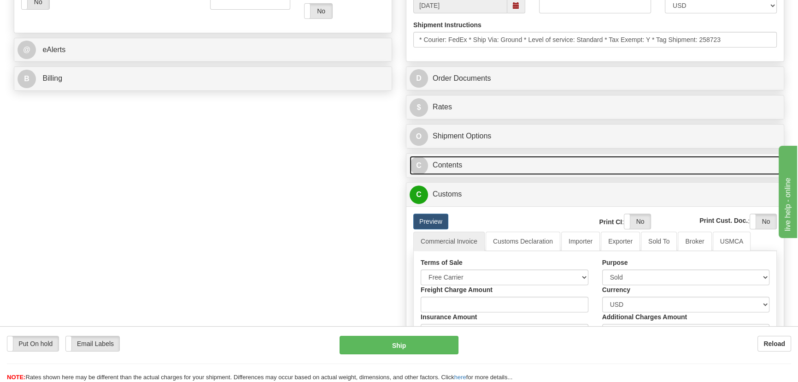
click at [576, 160] on link "C Contents" at bounding box center [595, 165] width 371 height 19
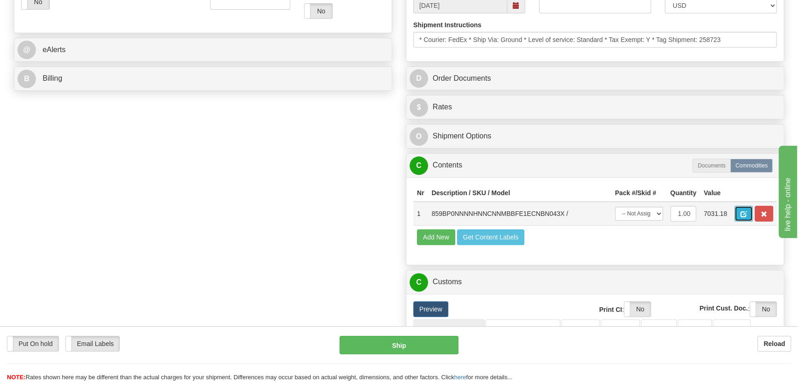
click at [746, 218] on button "button" at bounding box center [744, 214] width 18 height 16
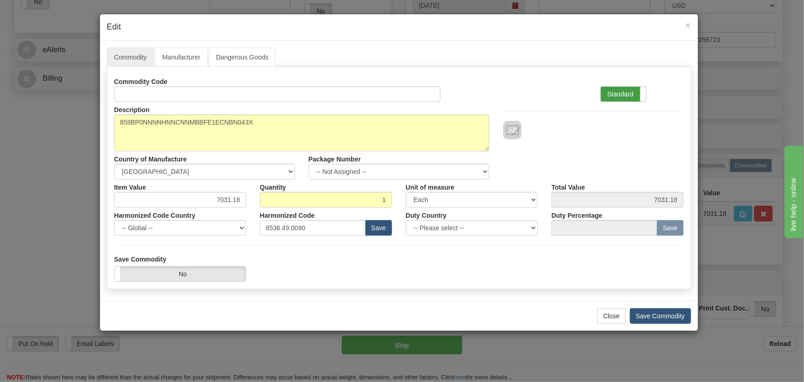
click at [625, 100] on label "Standard" at bounding box center [623, 94] width 45 height 15
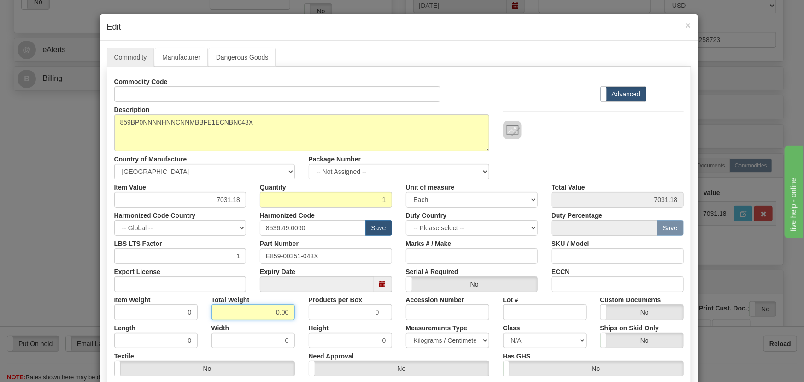
drag, startPoint x: 272, startPoint y: 310, endPoint x: 289, endPoint y: 315, distance: 17.9
click at [289, 315] on input "0.00" at bounding box center [253, 312] width 83 height 16
type input "1"
type input "1.0000"
drag, startPoint x: 212, startPoint y: 200, endPoint x: 267, endPoint y: 183, distance: 58.1
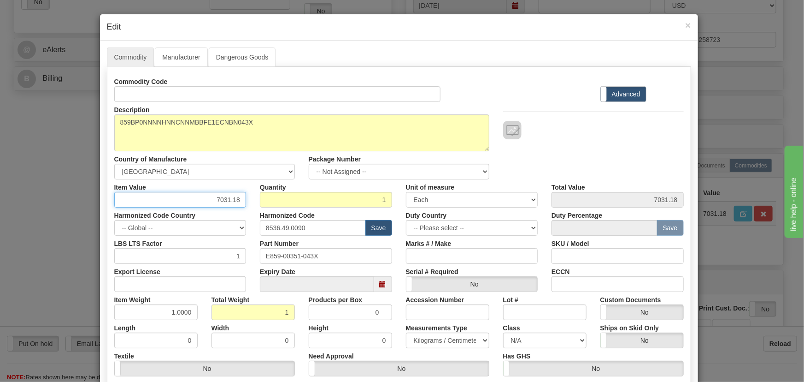
click at [259, 206] on div "Item Value 7031.18 Quantity 1 Unit of measure 3 Thousand Square Inches Adjustme…" at bounding box center [398, 193] width 583 height 28
paste input "3.961,57"
type input "3961.57"
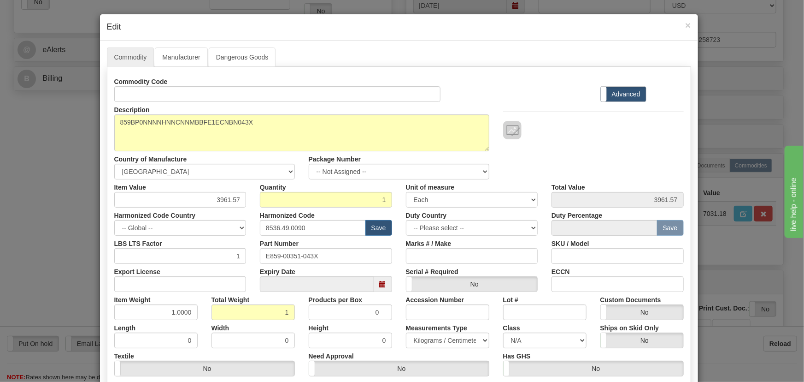
click at [551, 120] on div at bounding box center [593, 120] width 194 height 37
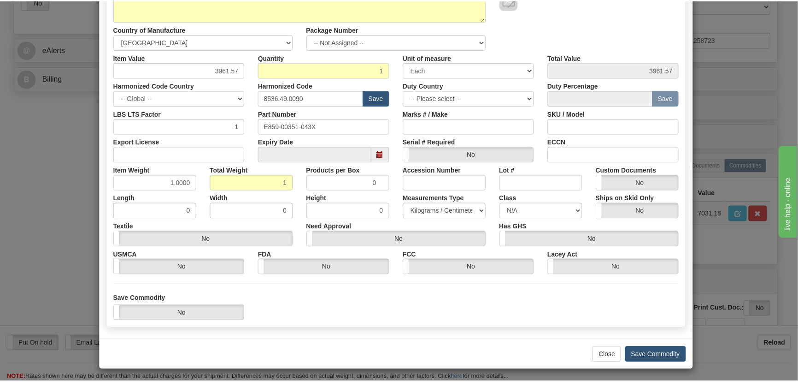
scroll to position [131, 0]
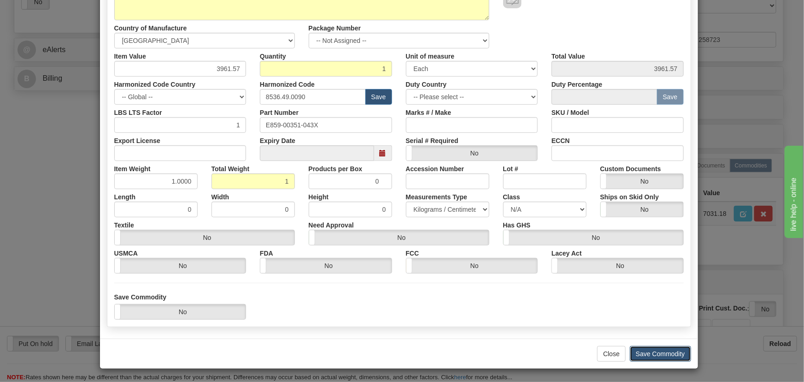
click at [662, 348] on button "Save Commodity" at bounding box center [660, 354] width 61 height 16
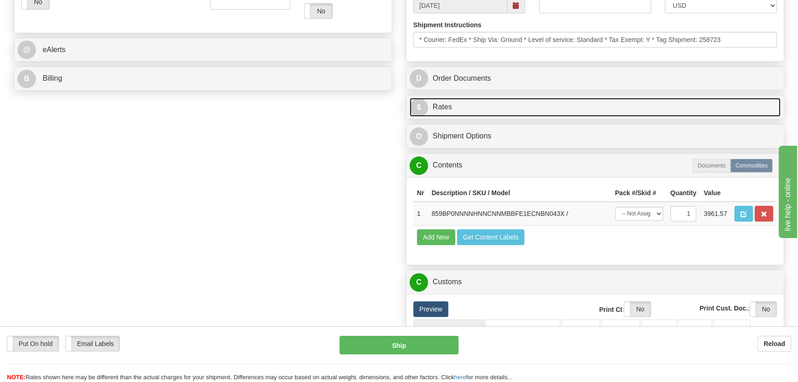
click at [651, 103] on link "$ Rates" at bounding box center [595, 107] width 371 height 19
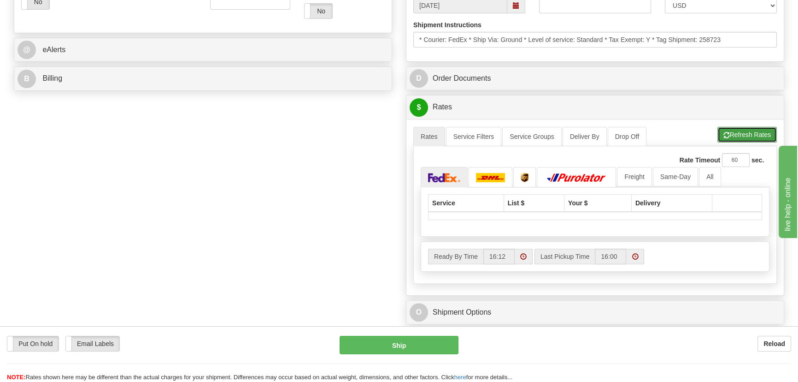
click at [732, 136] on button "Refresh Rates" at bounding box center [747, 135] width 59 height 16
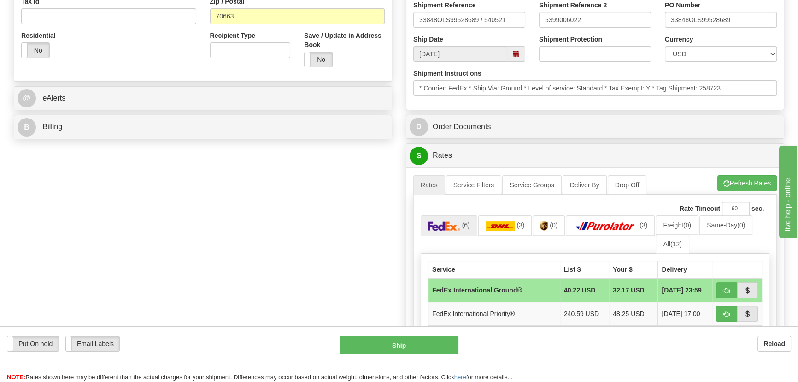
scroll to position [335, 0]
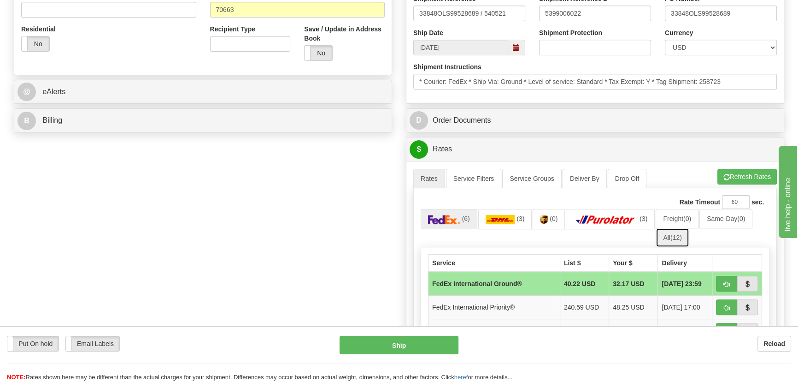
click at [675, 235] on span "(12)" at bounding box center [677, 237] width 12 height 7
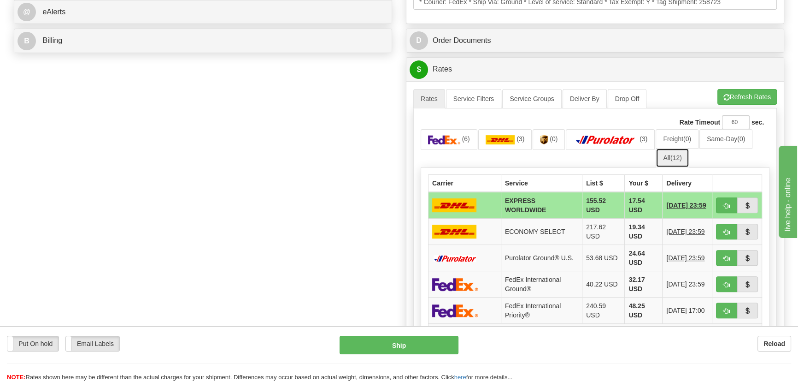
scroll to position [419, 0]
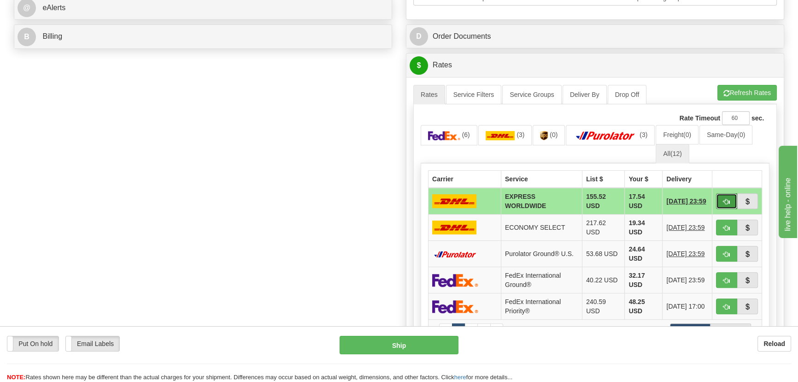
click at [718, 201] on button "button" at bounding box center [726, 201] width 21 height 16
type input "P"
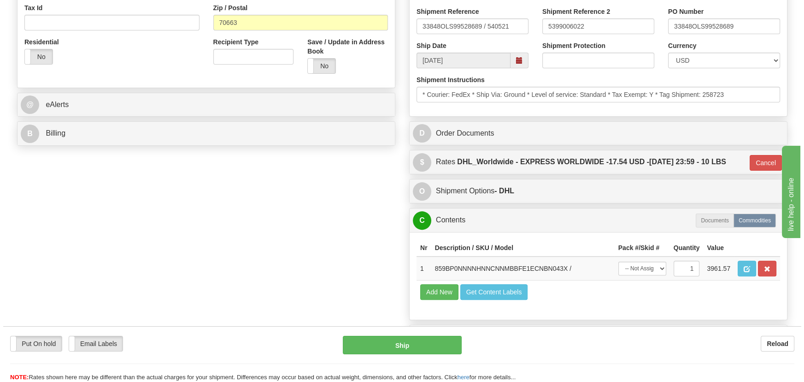
scroll to position [167, 0]
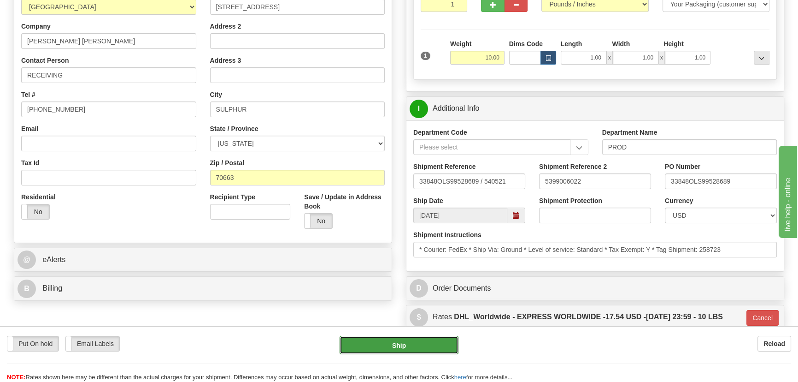
click at [424, 346] on button "Ship" at bounding box center [399, 345] width 119 height 18
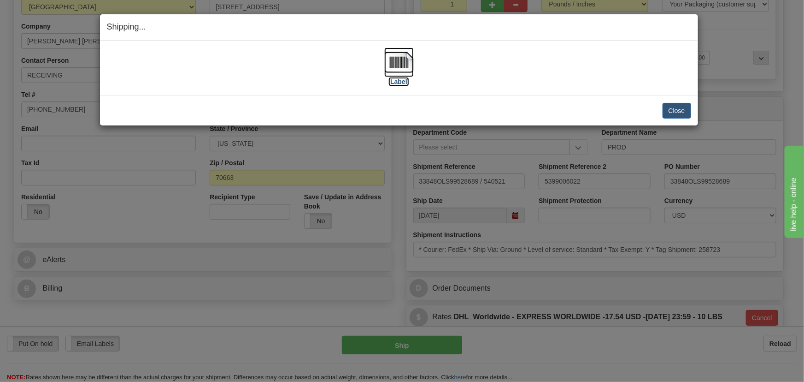
click at [400, 66] on img at bounding box center [398, 61] width 29 height 29
click at [678, 108] on button "Close" at bounding box center [677, 111] width 29 height 16
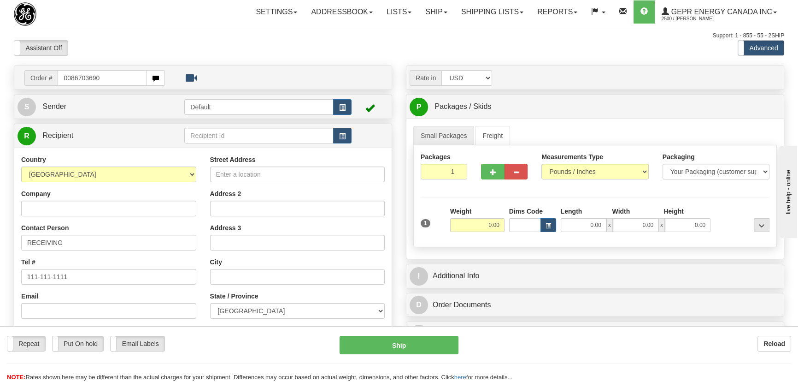
click at [68, 77] on input "0086703690" at bounding box center [102, 78] width 89 height 16
click at [70, 78] on input "0086703690" at bounding box center [102, 78] width 89 height 16
type input "86703690"
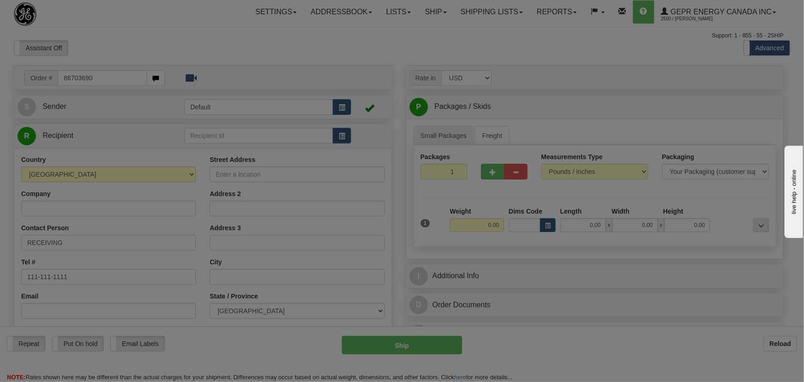
click at [135, 47] on body "Training Course Close Toggle navigation Settings Shipping Preferences New Recip…" at bounding box center [402, 191] width 804 height 382
